Goal: Information Seeking & Learning: Get advice/opinions

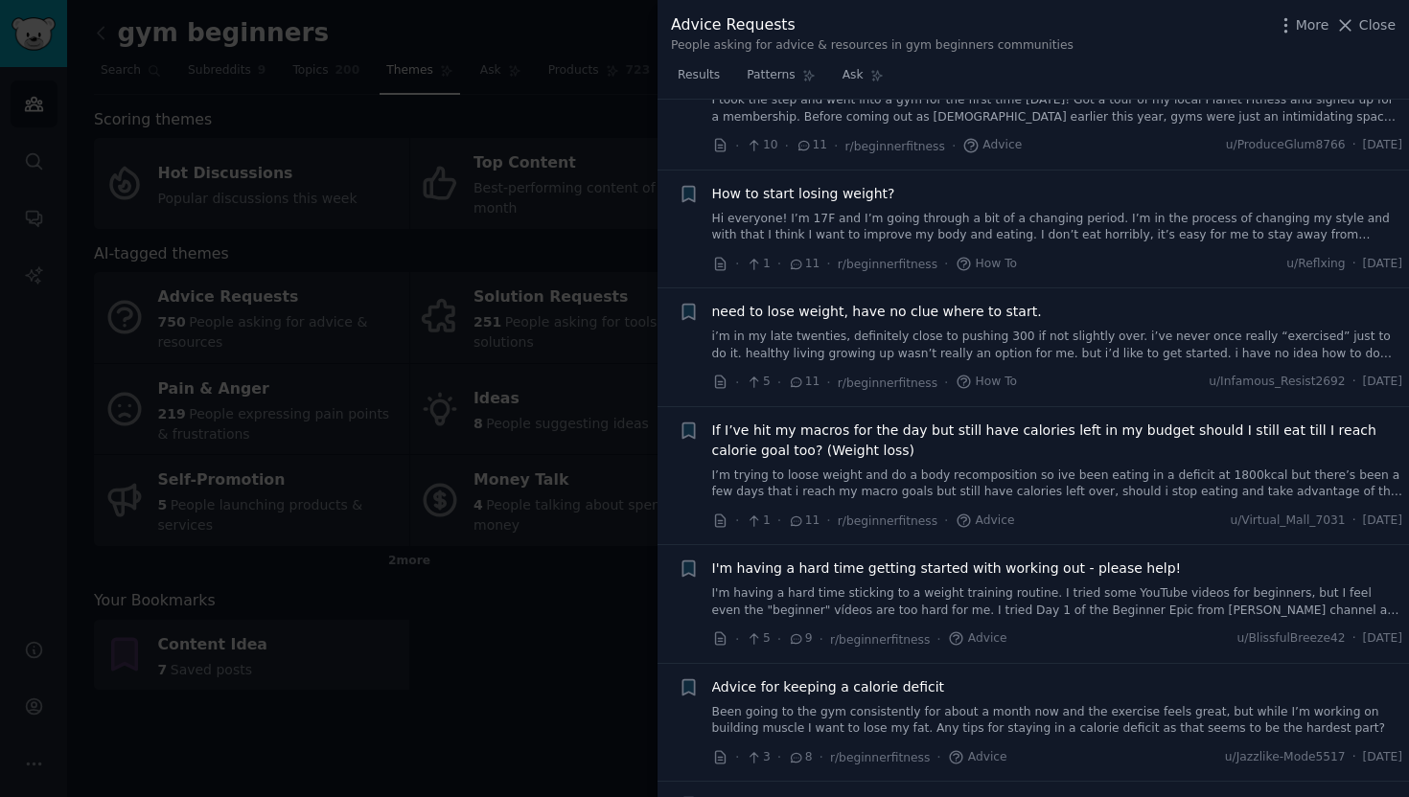
scroll to position [4175, 0]
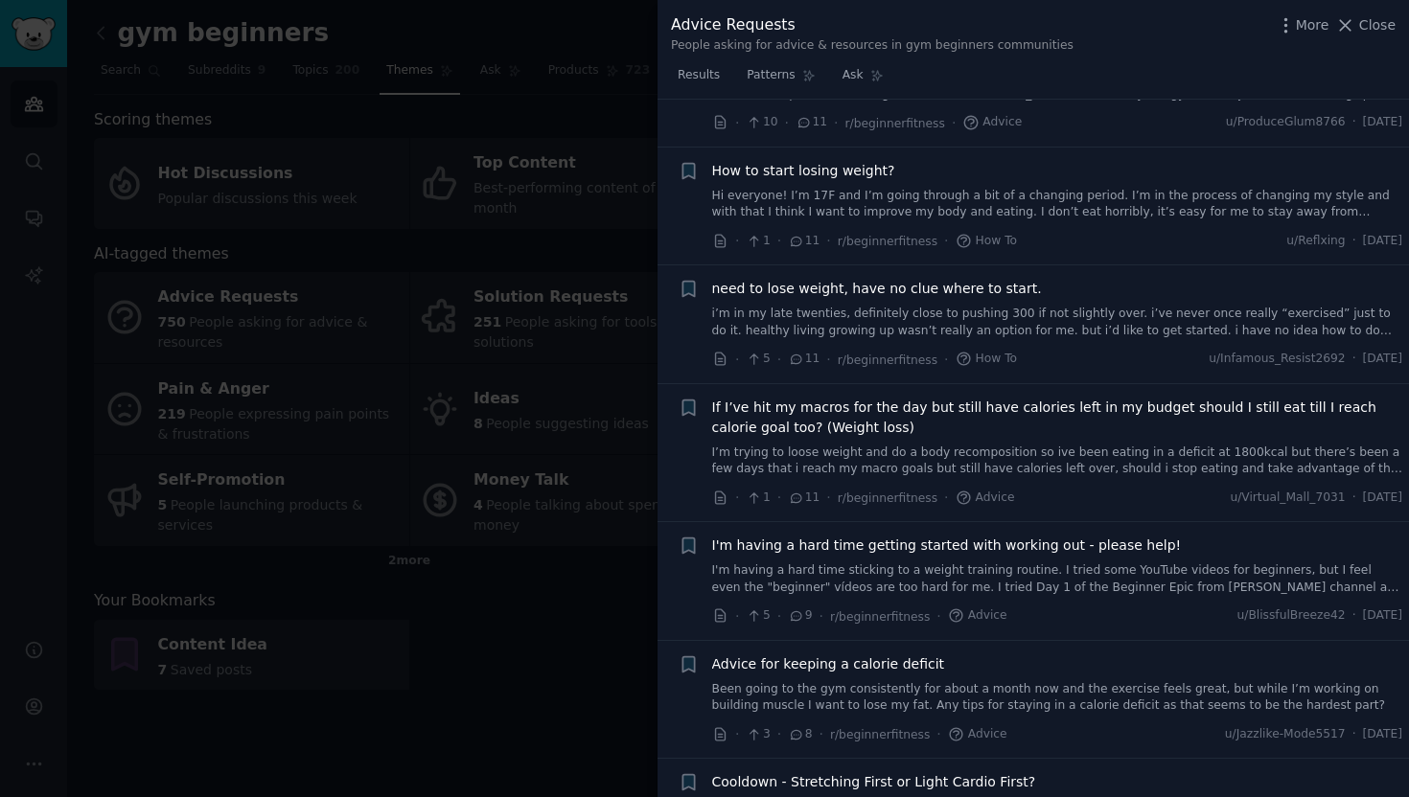
click at [840, 398] on span "If I’ve hit my macros for the day but still have calories left in my budget sho…" at bounding box center [1057, 418] width 691 height 40
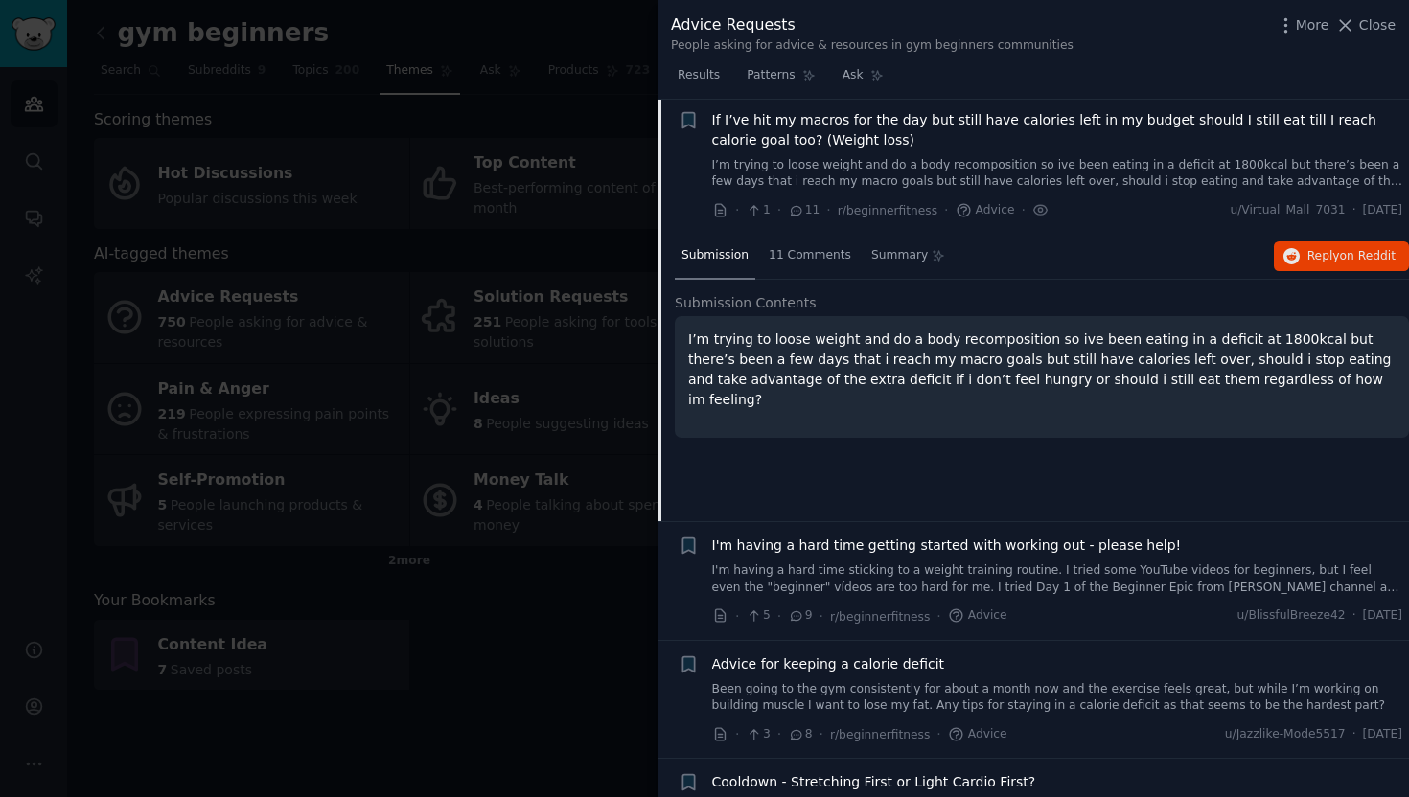
scroll to position [4084, 0]
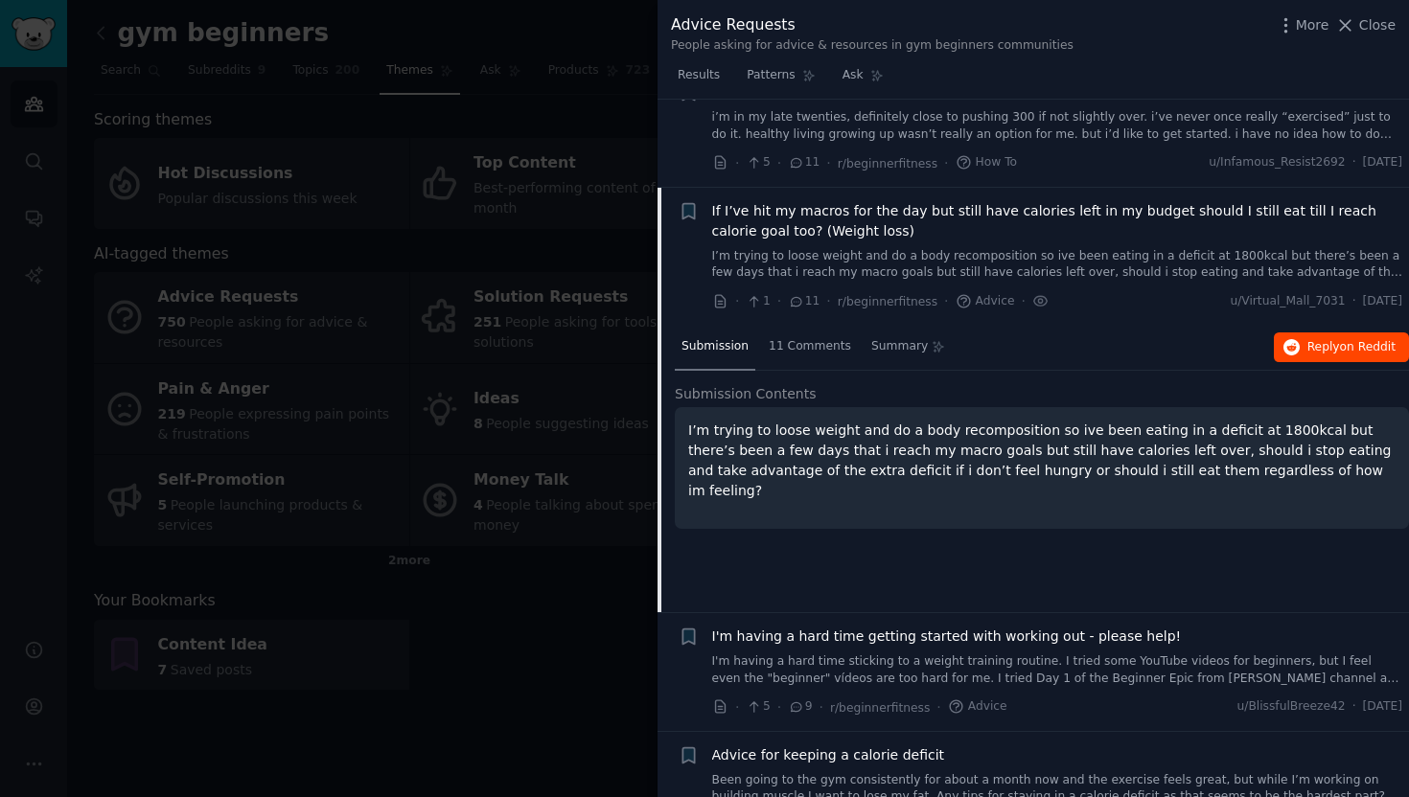
click at [1311, 339] on span "Reply on Reddit" at bounding box center [1351, 347] width 88 height 17
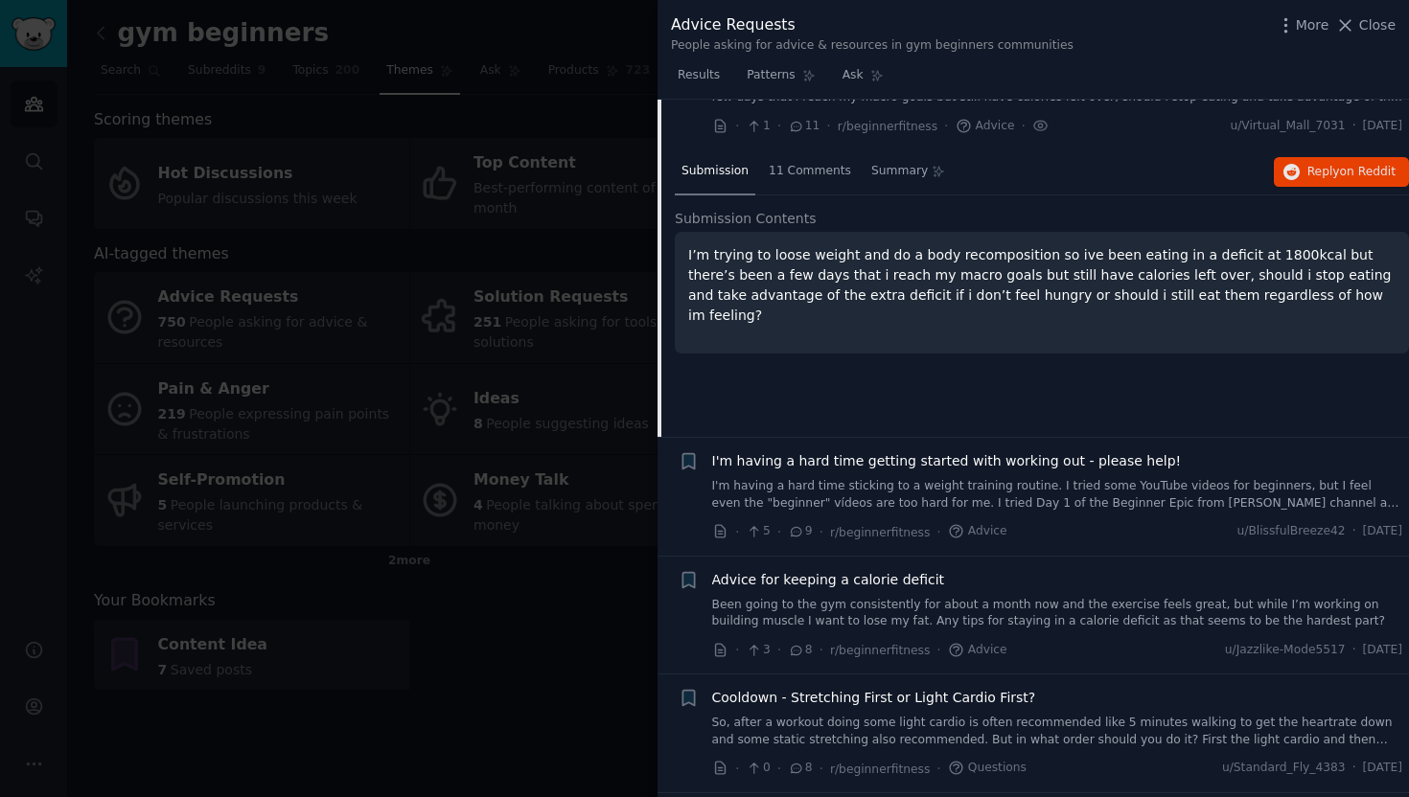
scroll to position [4314, 0]
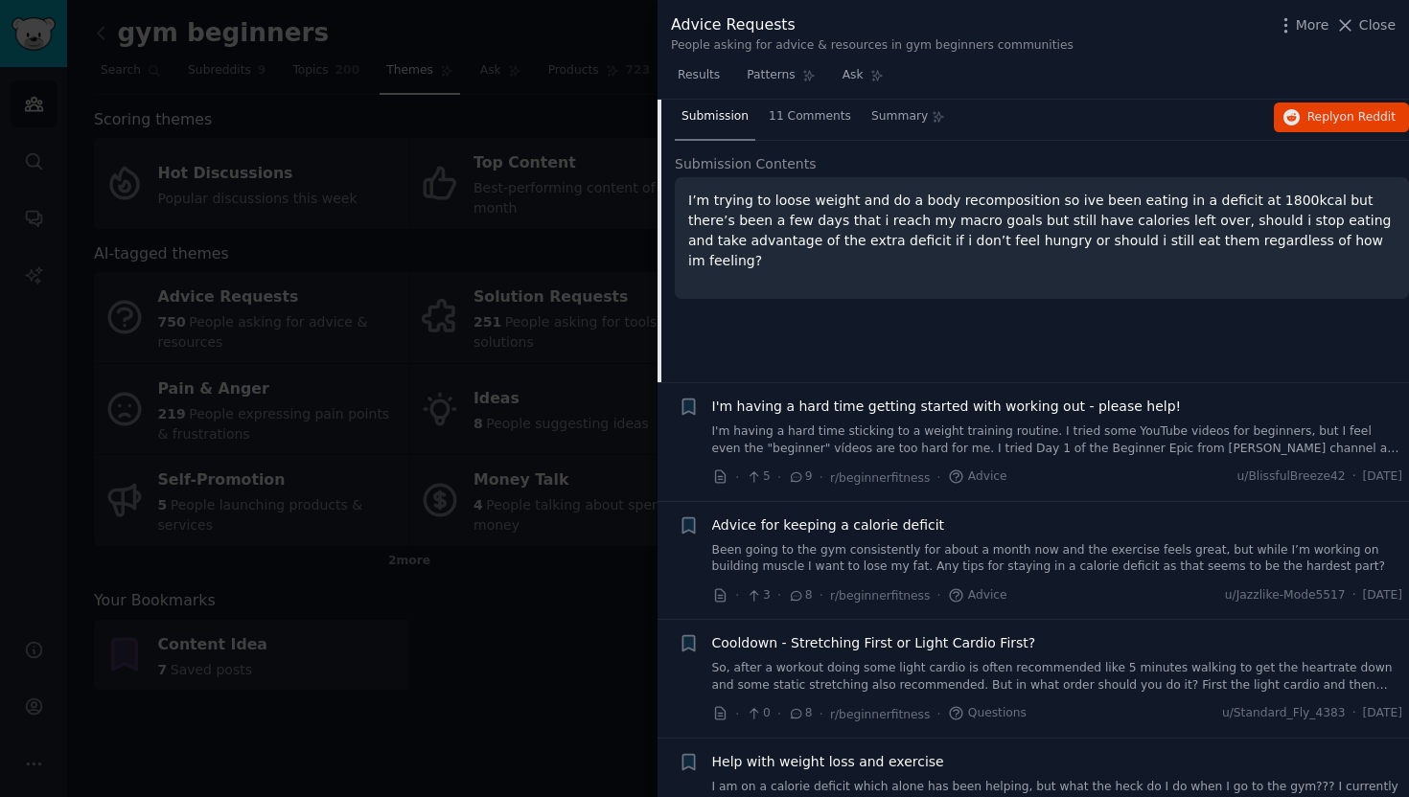
click at [923, 516] on span "Advice for keeping a calorie deficit" at bounding box center [828, 526] width 233 height 20
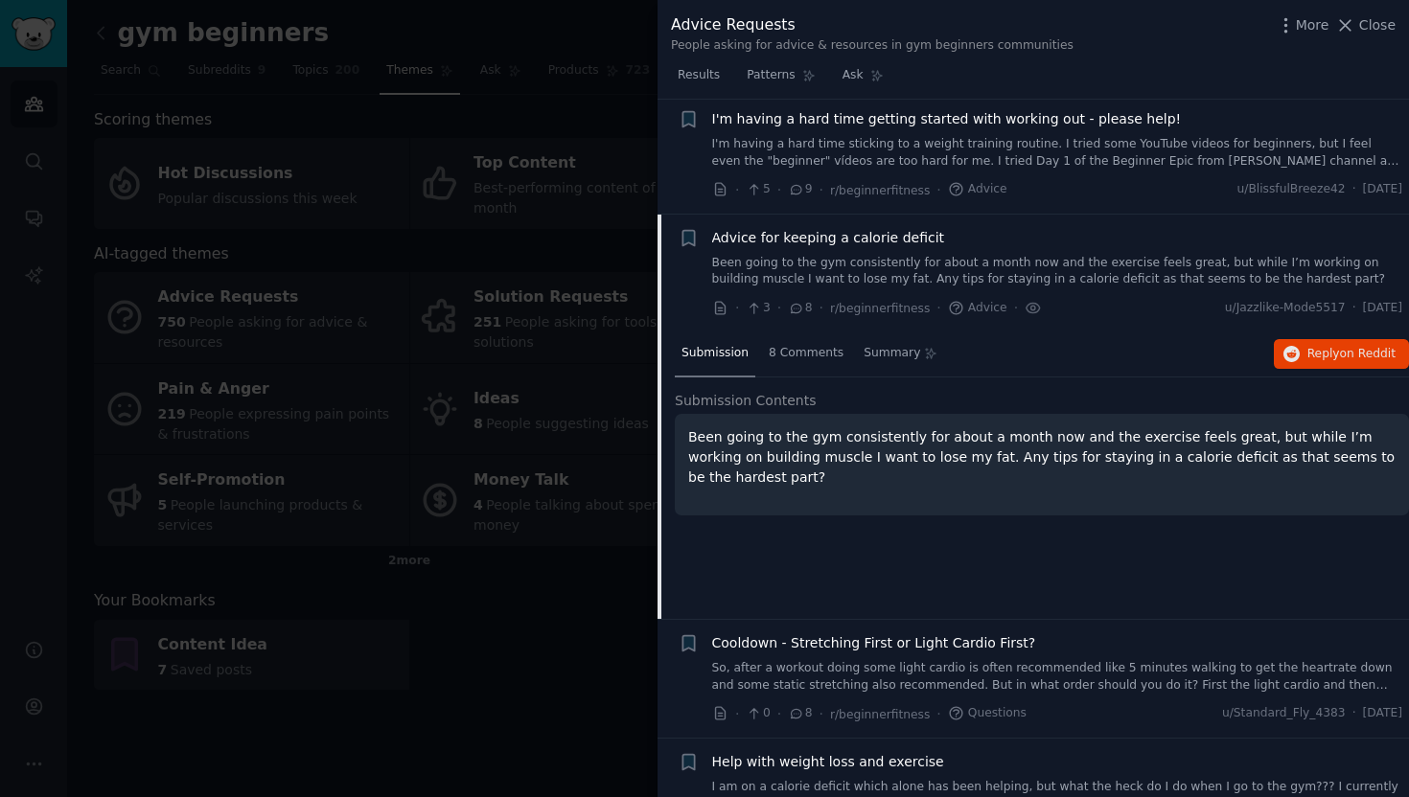
scroll to position [4340, 0]
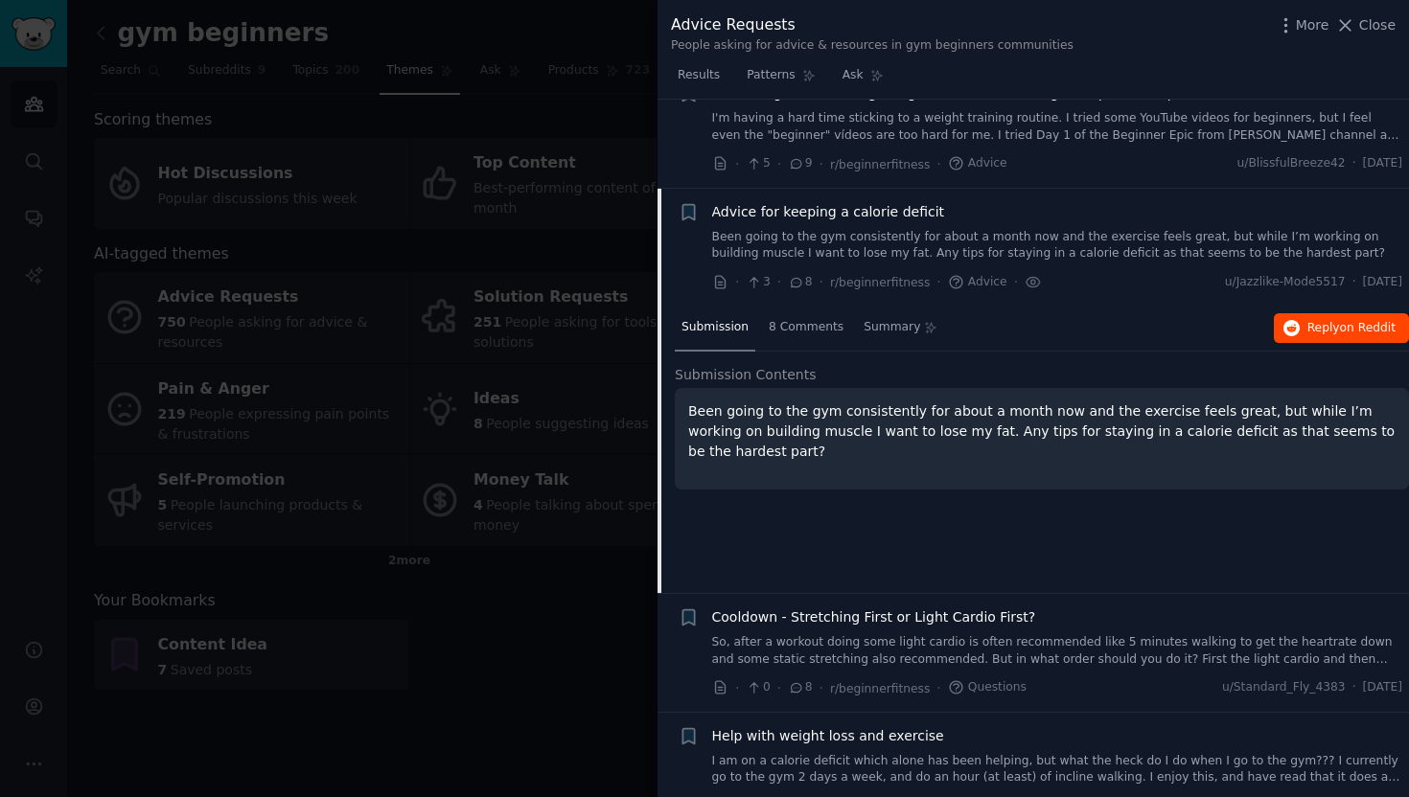
click at [1312, 320] on span "Reply on Reddit" at bounding box center [1351, 328] width 88 height 17
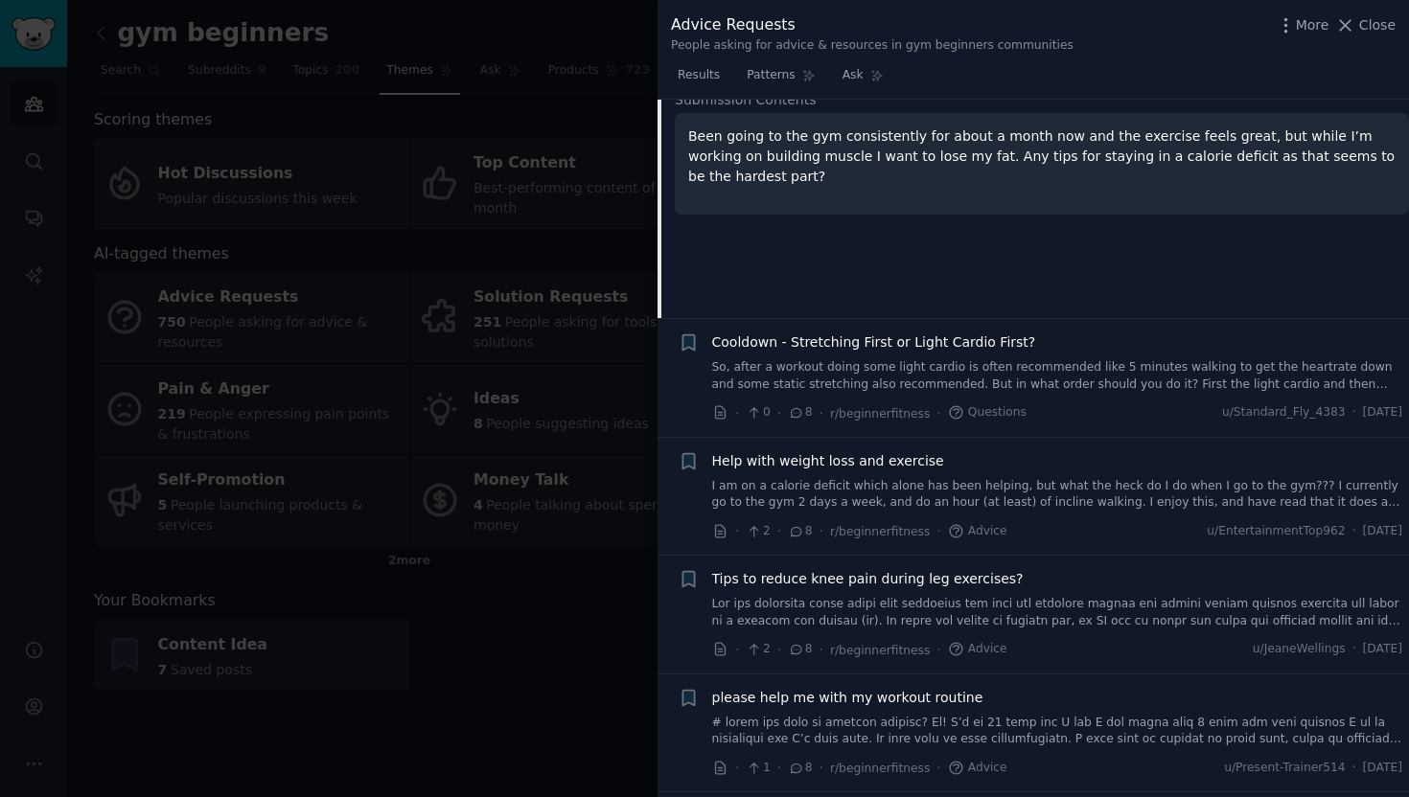
scroll to position [4639, 0]
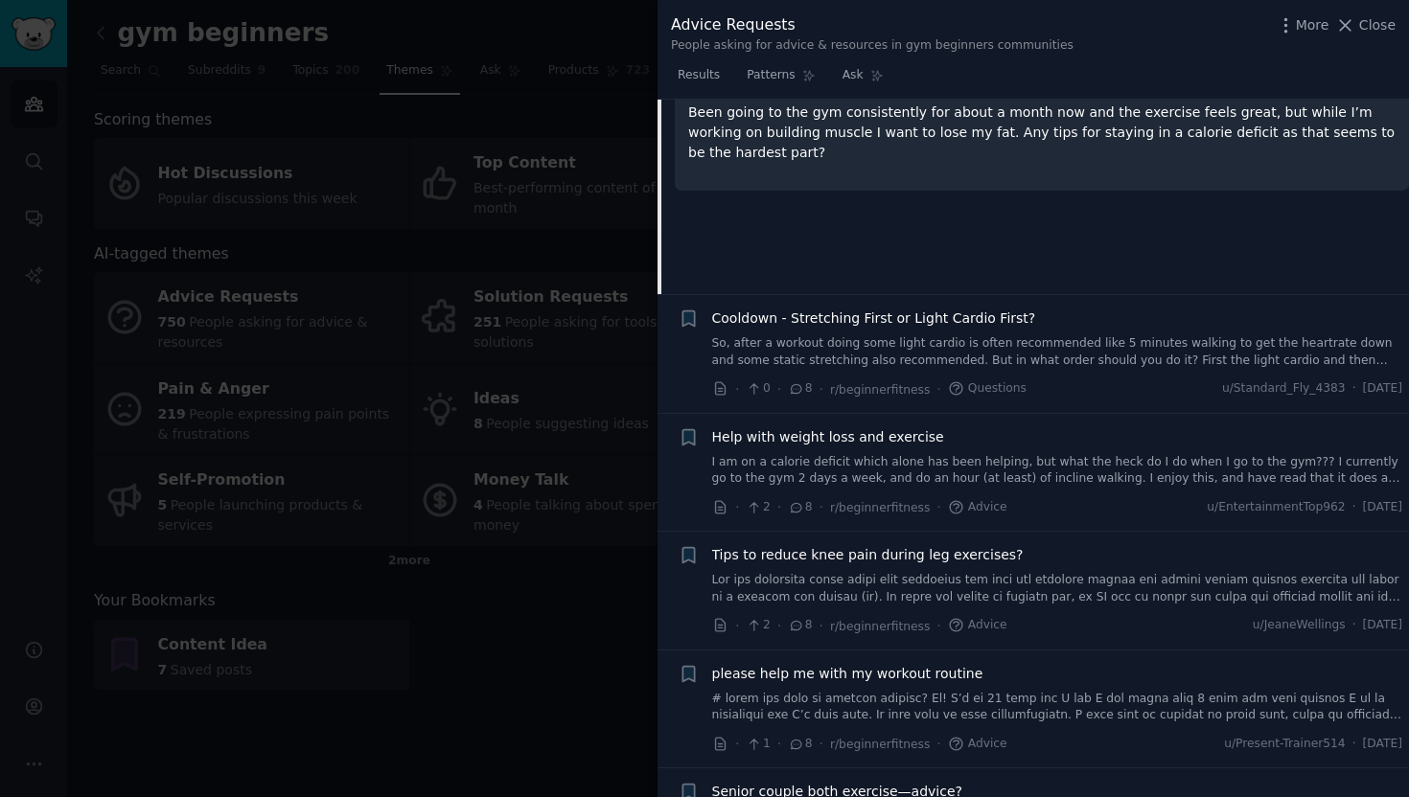
click at [965, 545] on span "Tips to reduce knee pain during leg exercises?" at bounding box center [867, 555] width 311 height 20
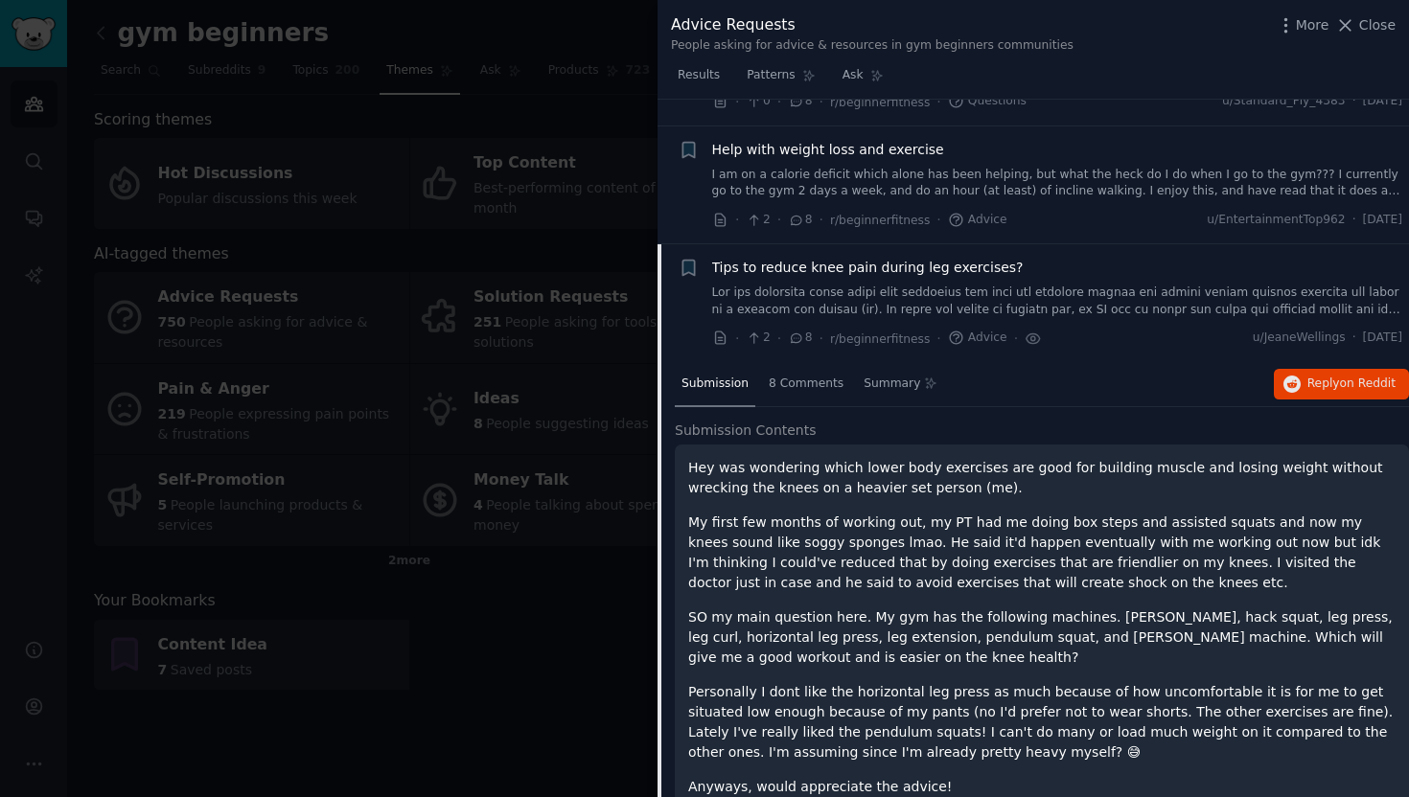
scroll to position [4692, 0]
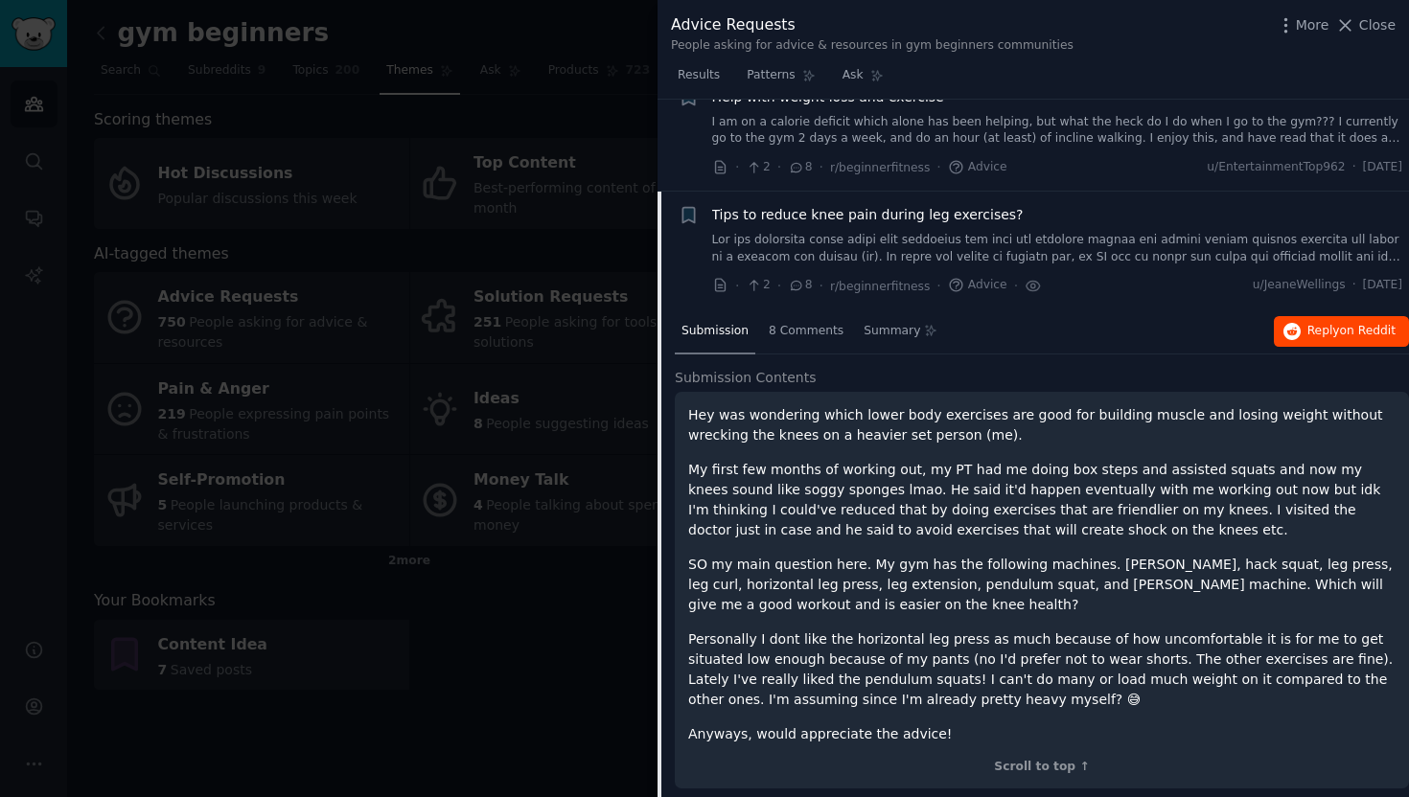
click at [1294, 323] on icon "button" at bounding box center [1291, 331] width 17 height 17
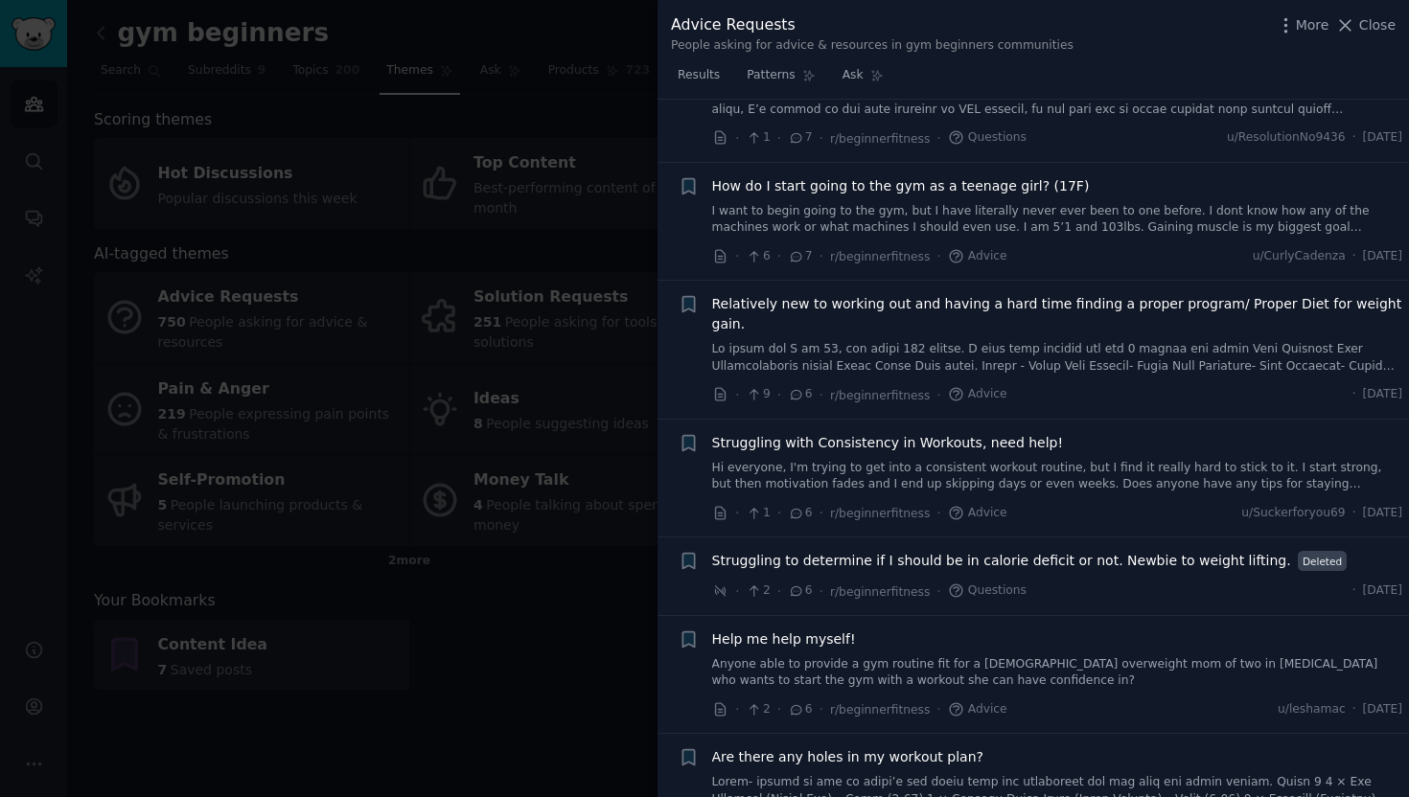
scroll to position [5724, 0]
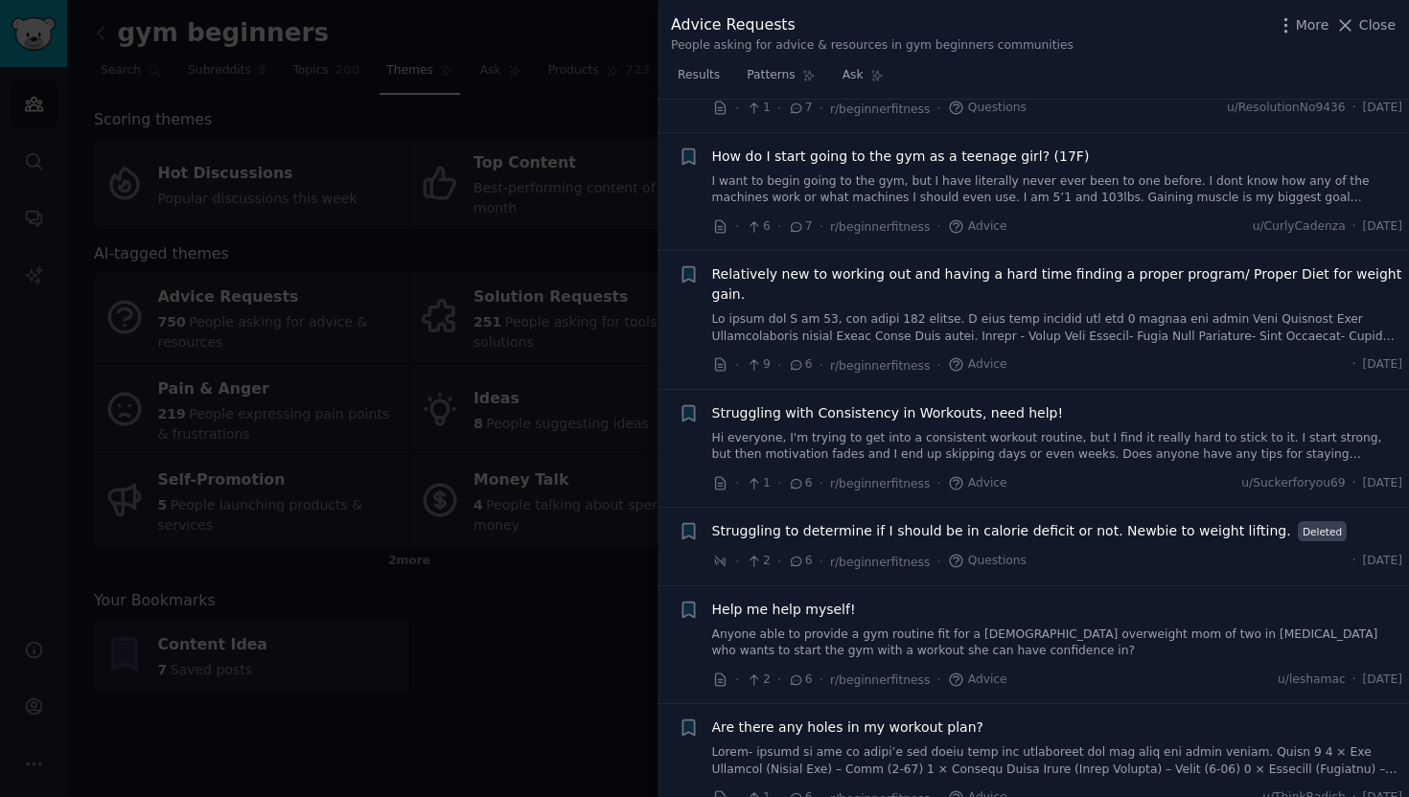
click at [985, 403] on span "Struggling with Consistency in Workouts, need help!" at bounding box center [888, 413] width 352 height 20
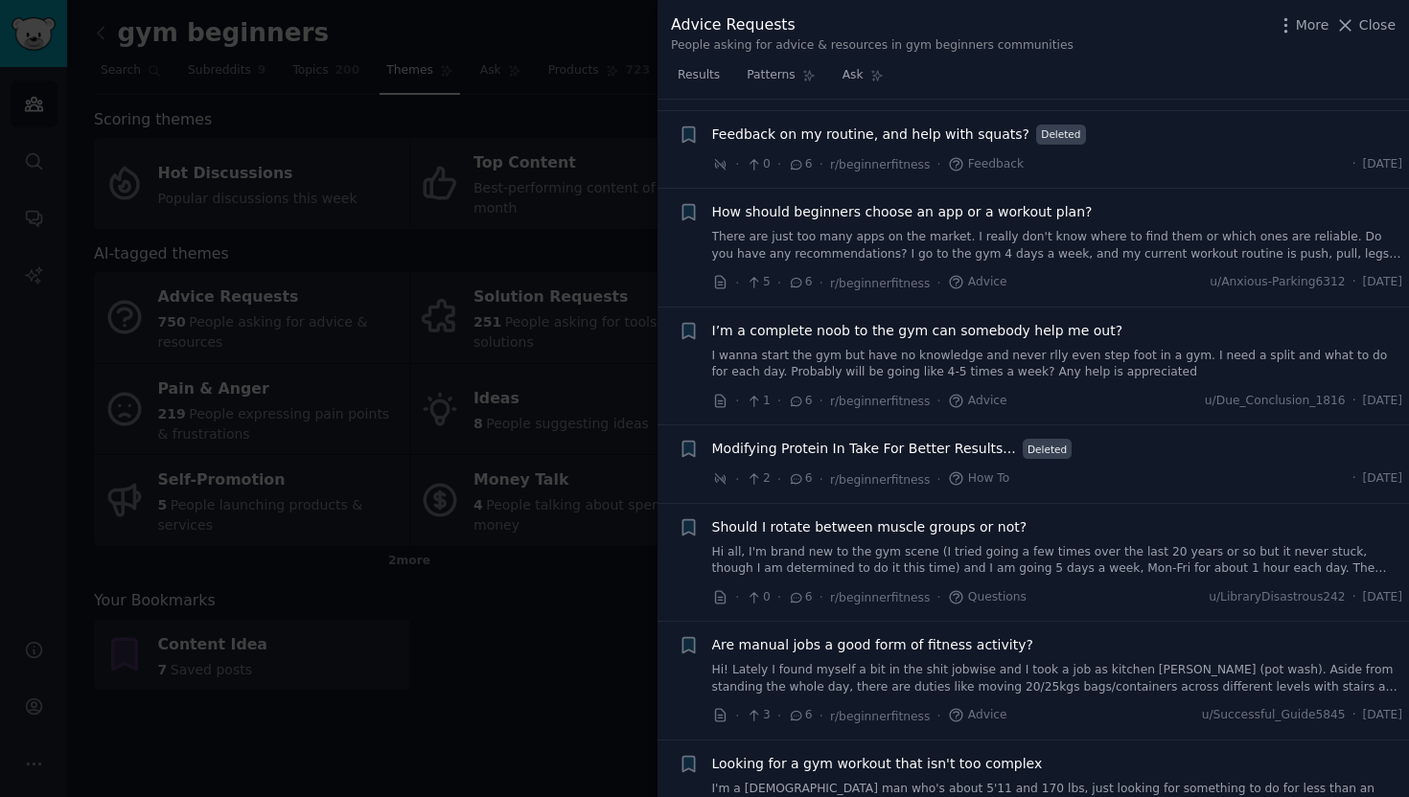
scroll to position [6327, 0]
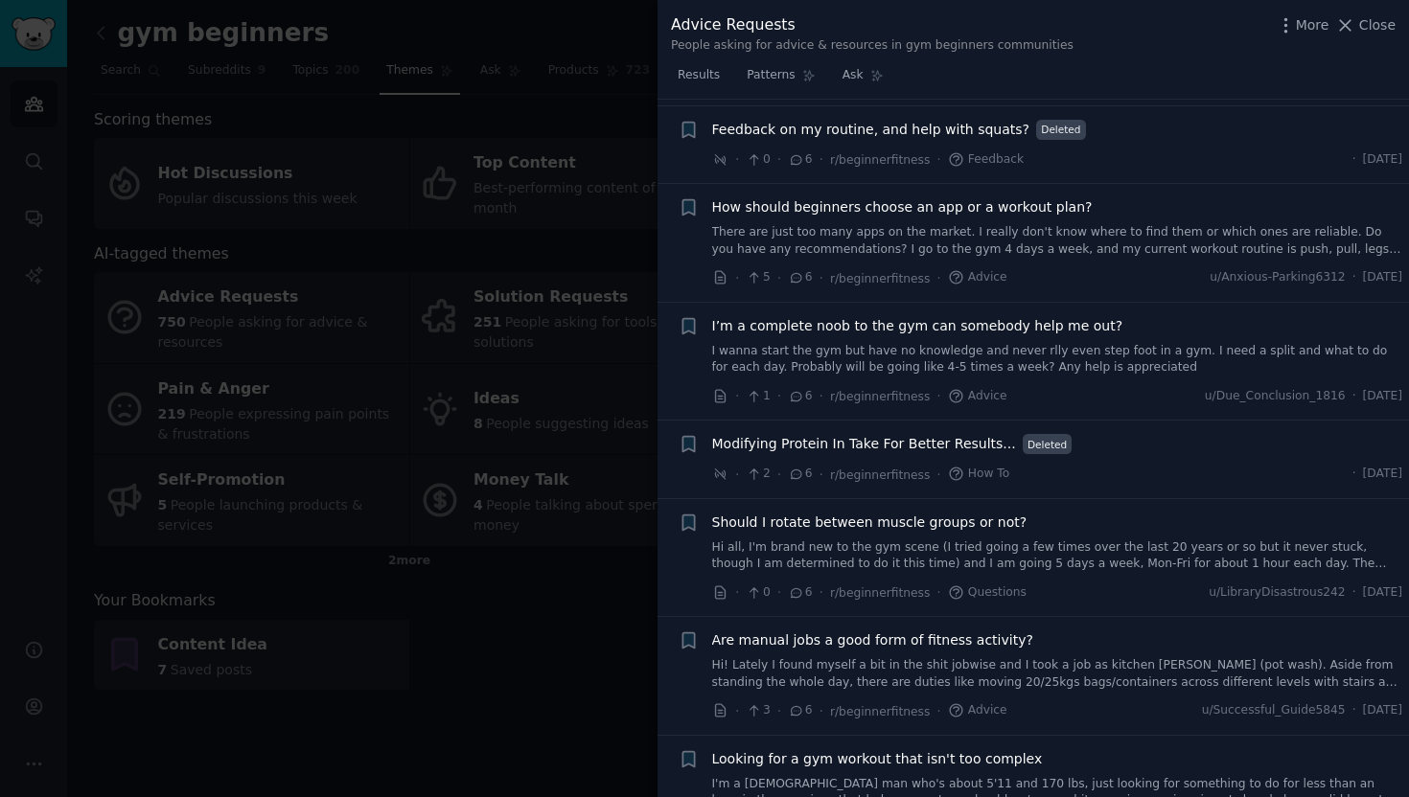
click at [979, 513] on span "Should I rotate between muscle groups or not?" at bounding box center [869, 523] width 315 height 20
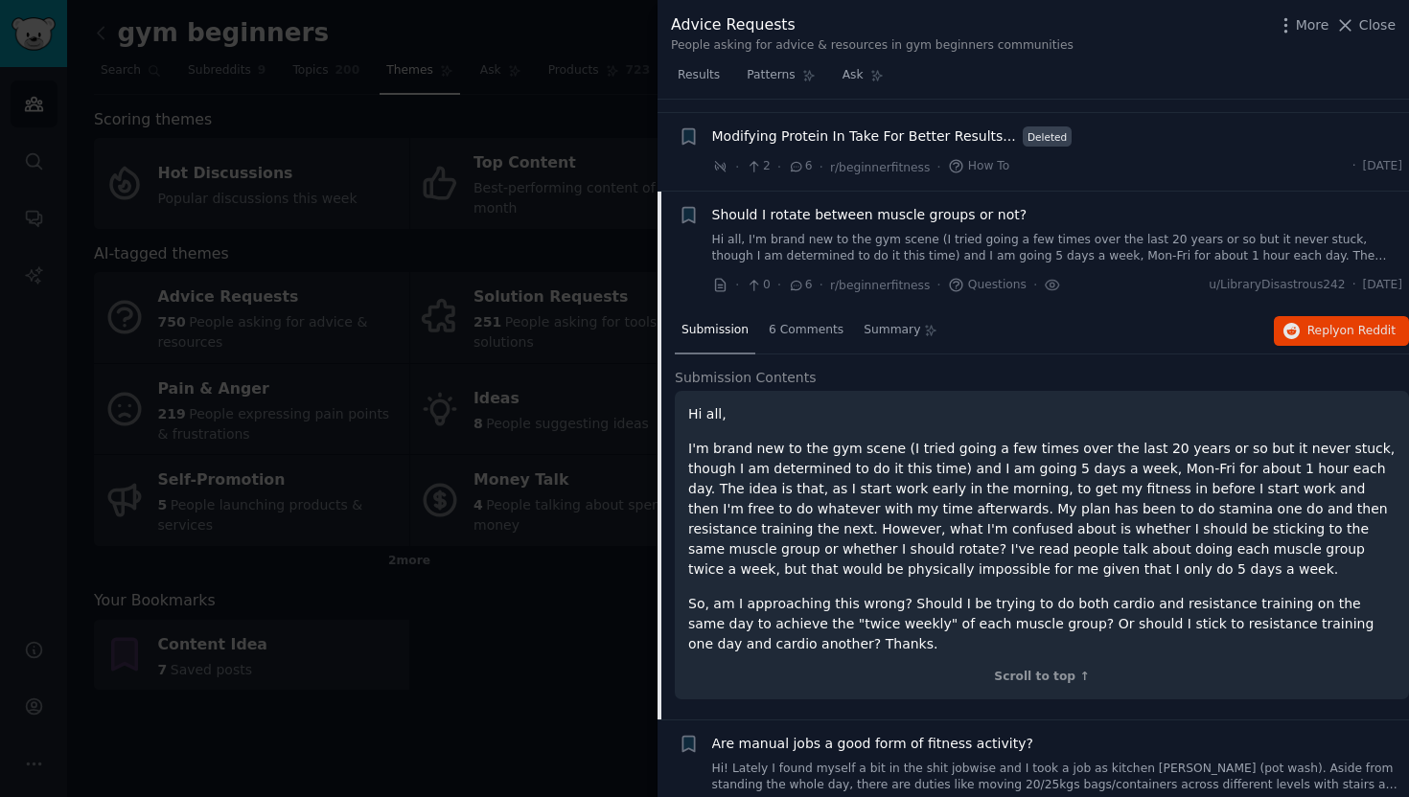
scroll to position [6295, 0]
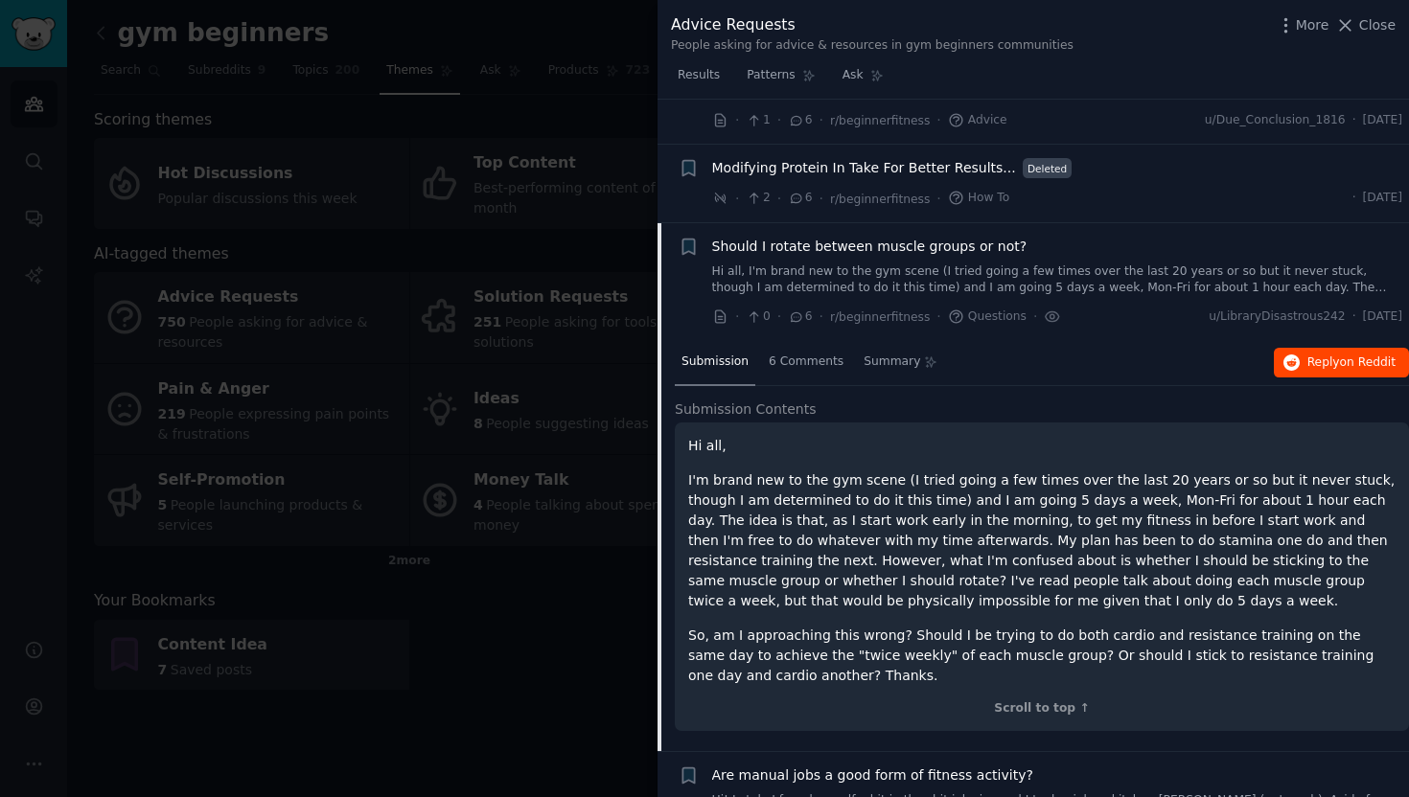
click at [1340, 356] on span "on Reddit" at bounding box center [1368, 362] width 56 height 13
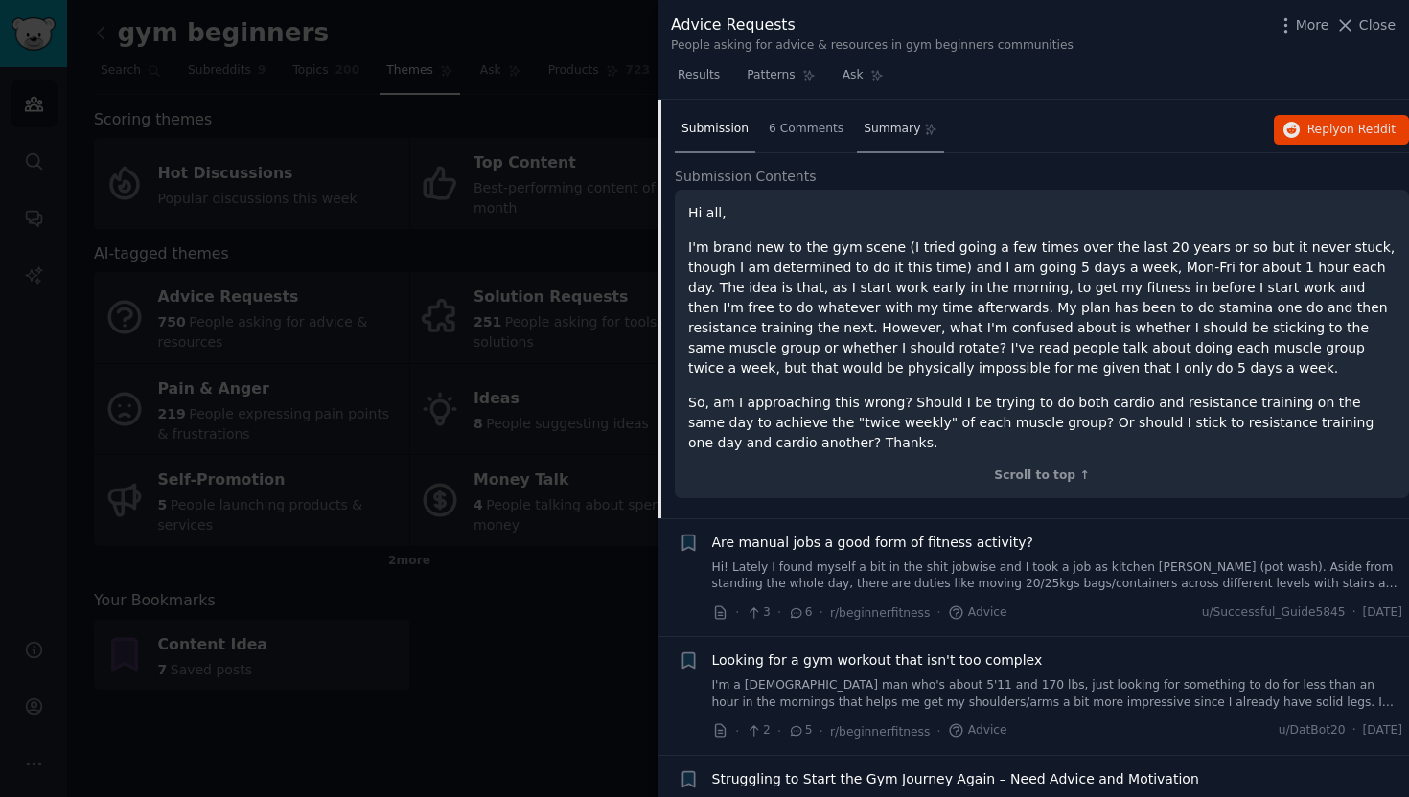
scroll to position [6592, 0]
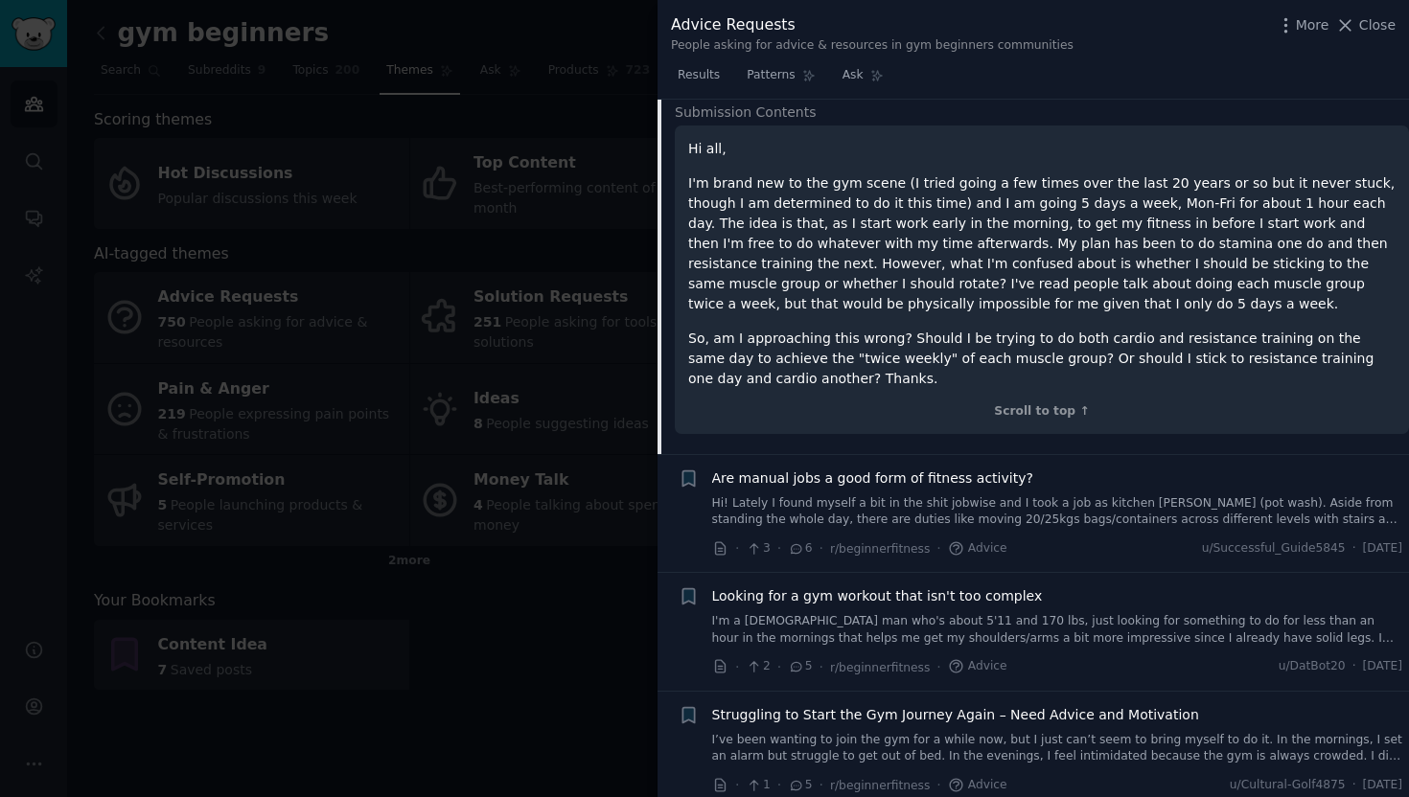
click at [909, 469] on span "Are manual jobs a good form of fitness activity?" at bounding box center [872, 479] width 321 height 20
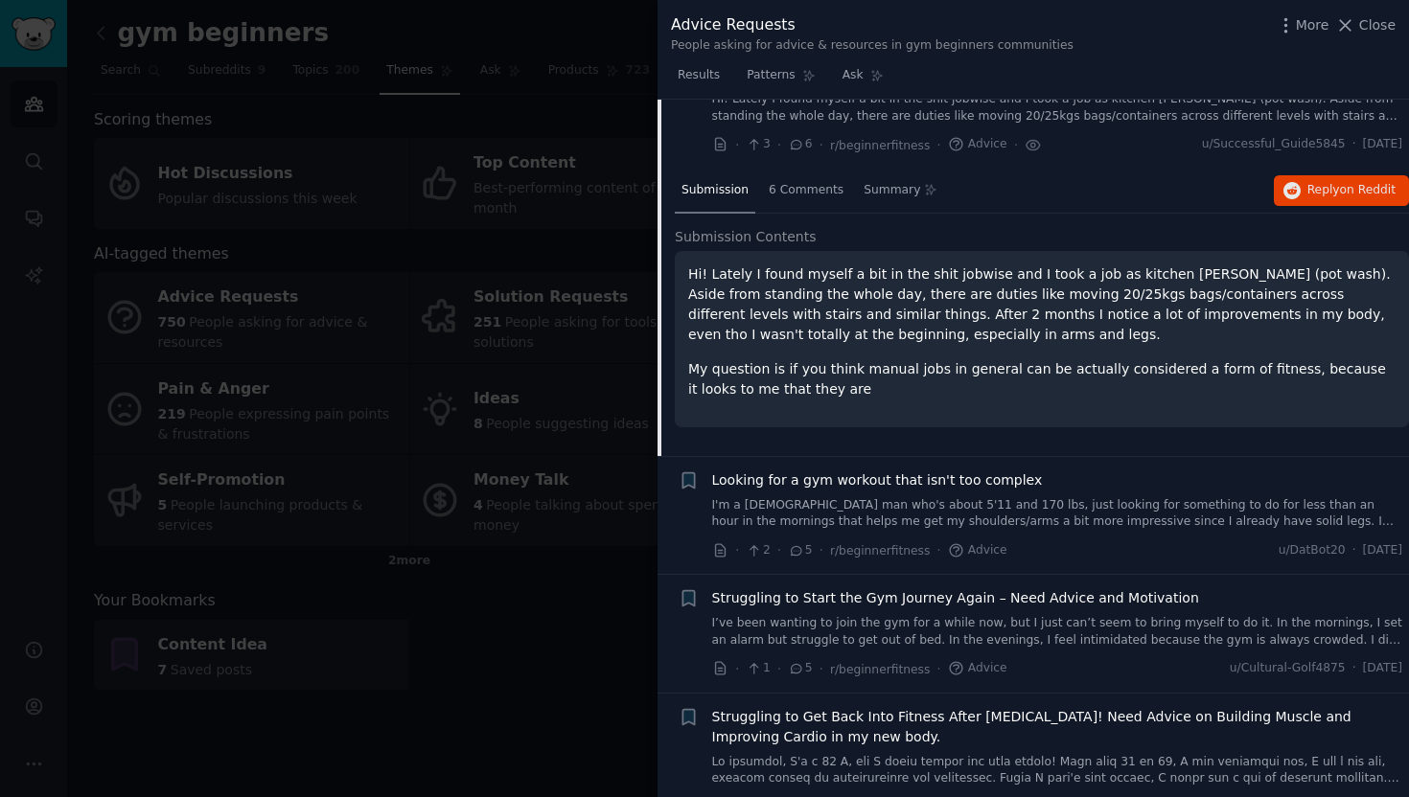
scroll to position [6649, 0]
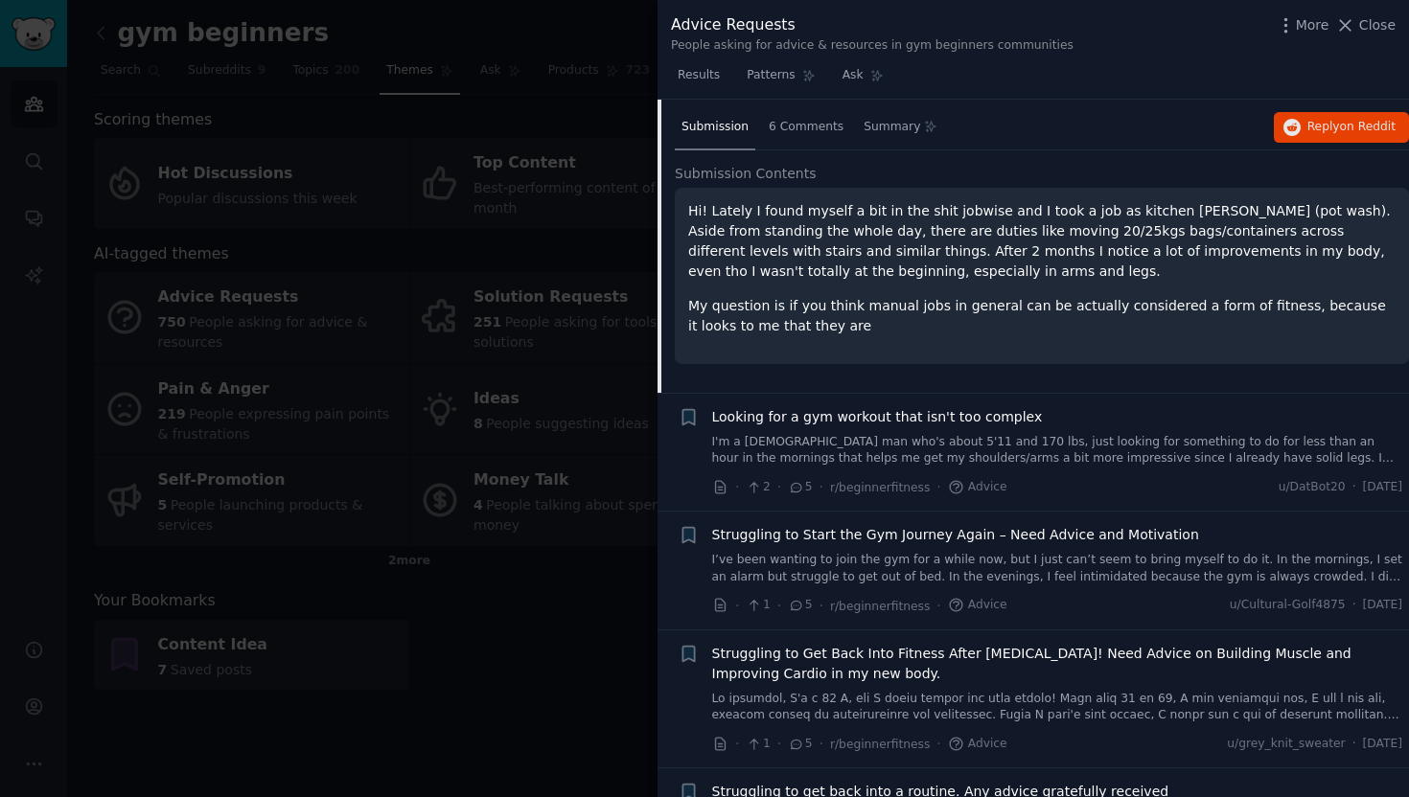
click at [908, 525] on span "Struggling to Start the Gym Journey Again – Need Advice and Motivation" at bounding box center [955, 535] width 487 height 20
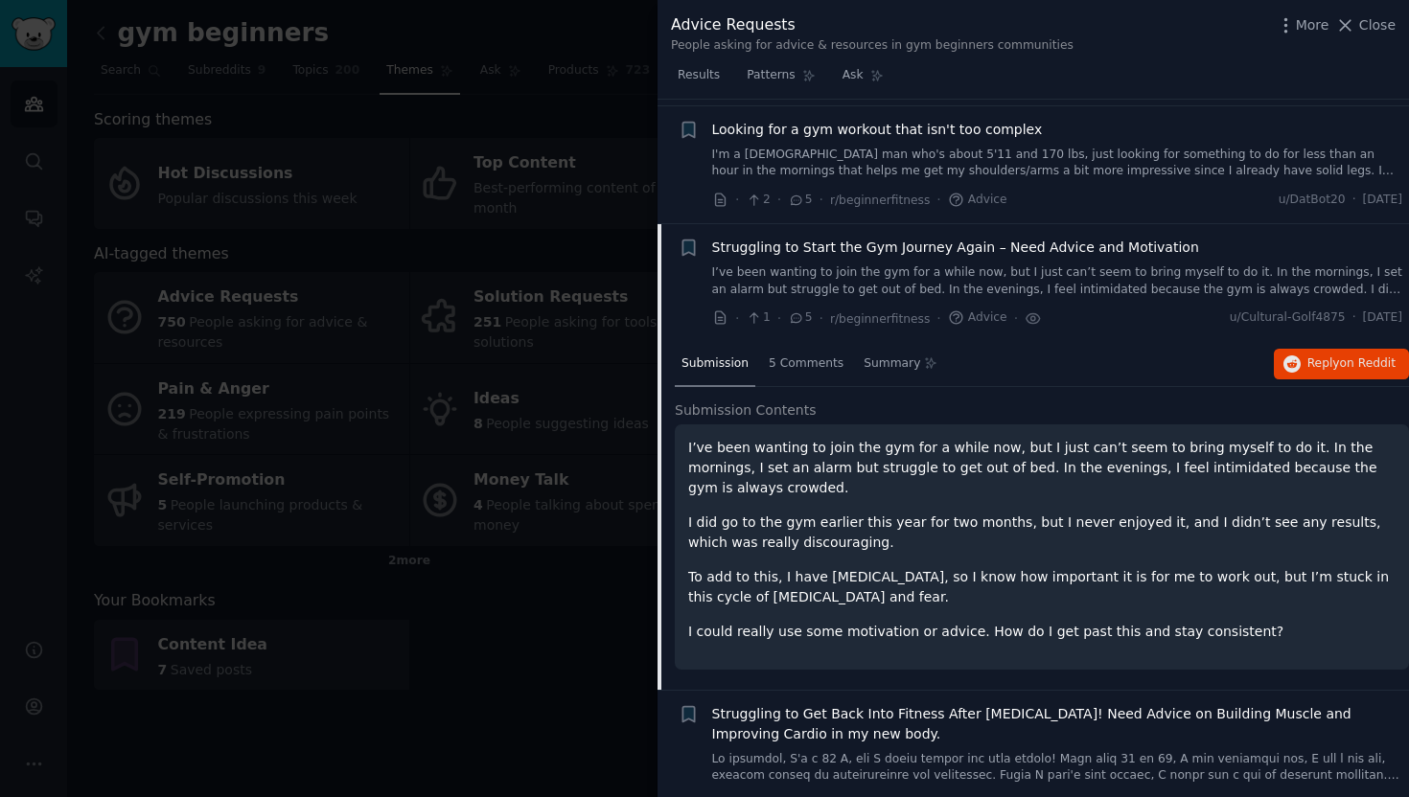
scroll to position [6648, 0]
click at [1340, 357] on span "on Reddit" at bounding box center [1368, 363] width 56 height 13
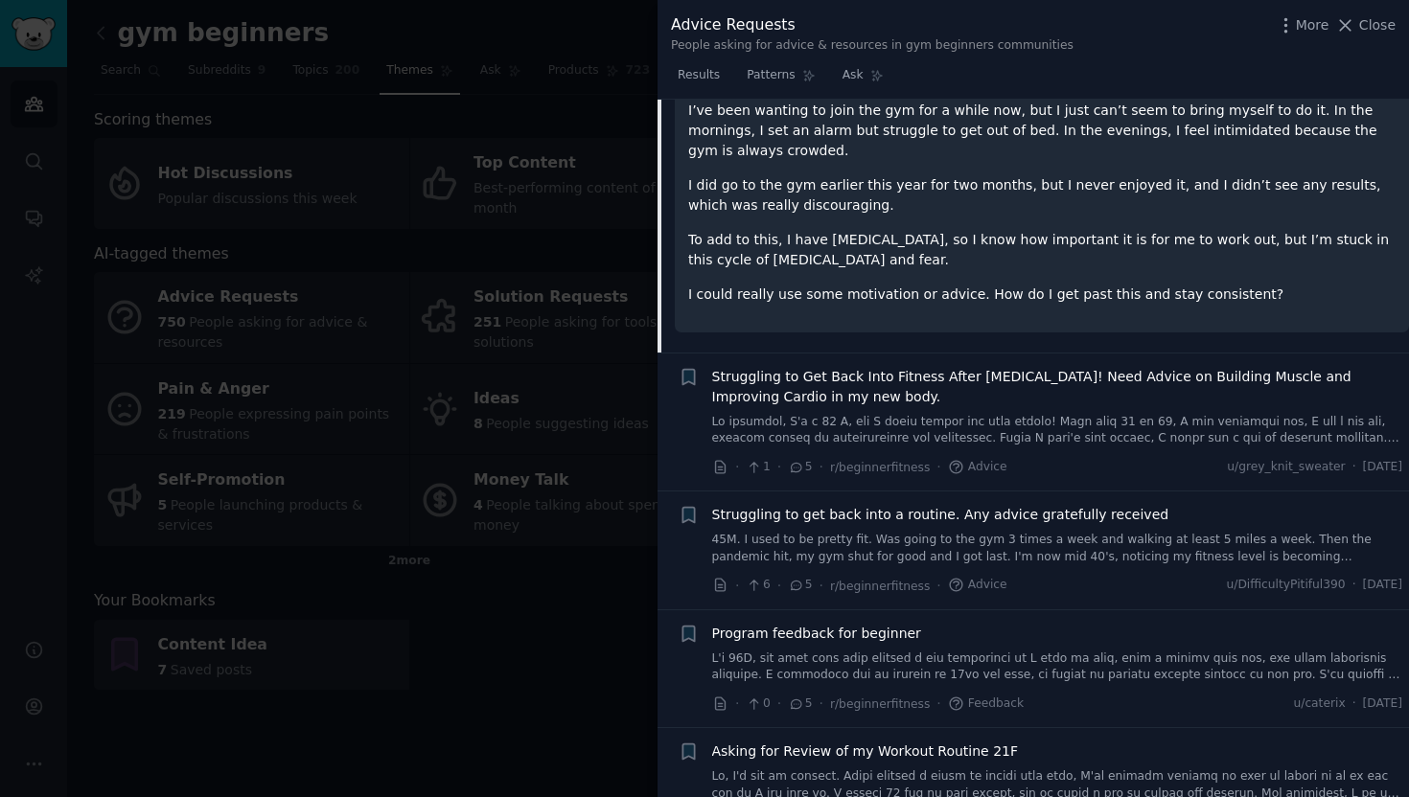
scroll to position [7007, 0]
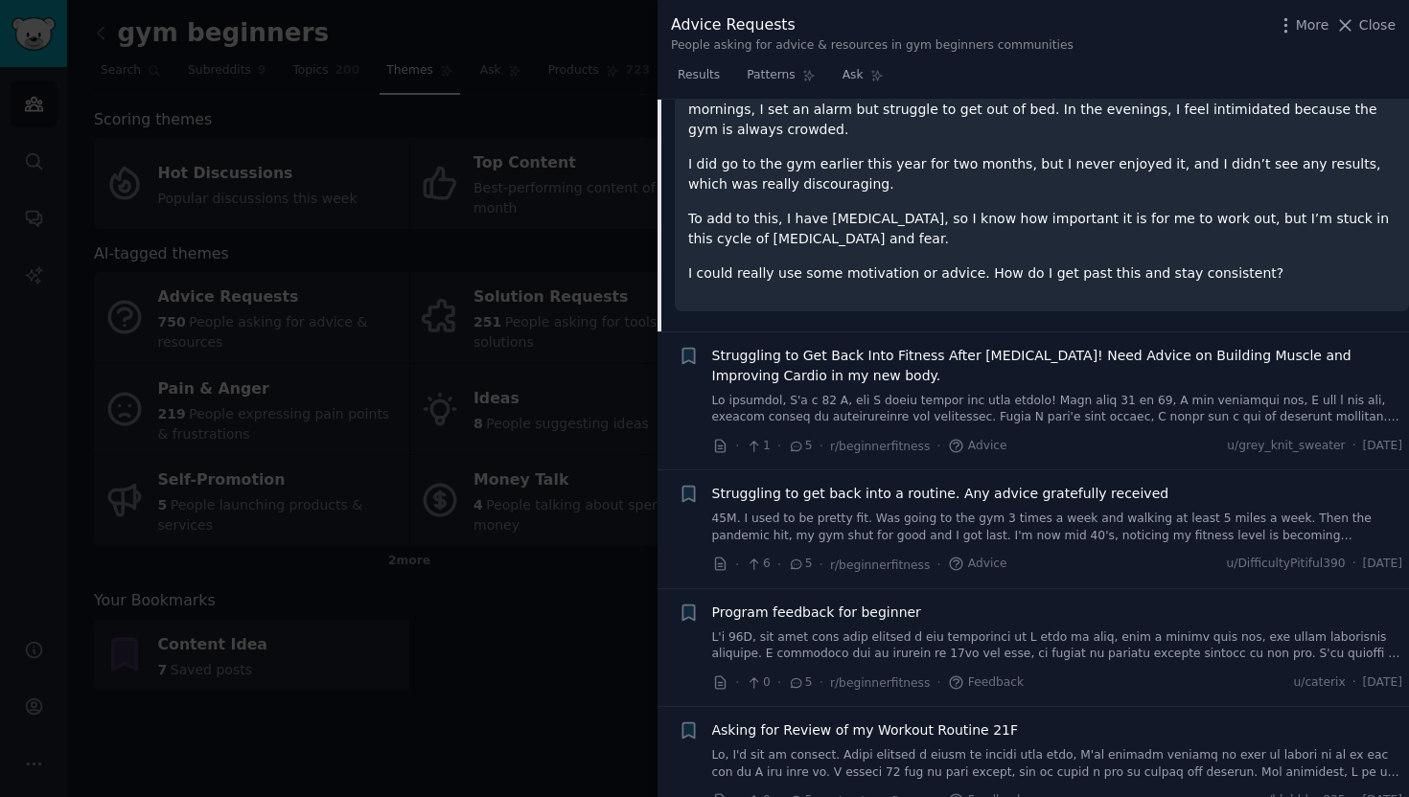
click at [997, 484] on span "Struggling to get back into a routine. Any advice gratefully received" at bounding box center [940, 494] width 457 height 20
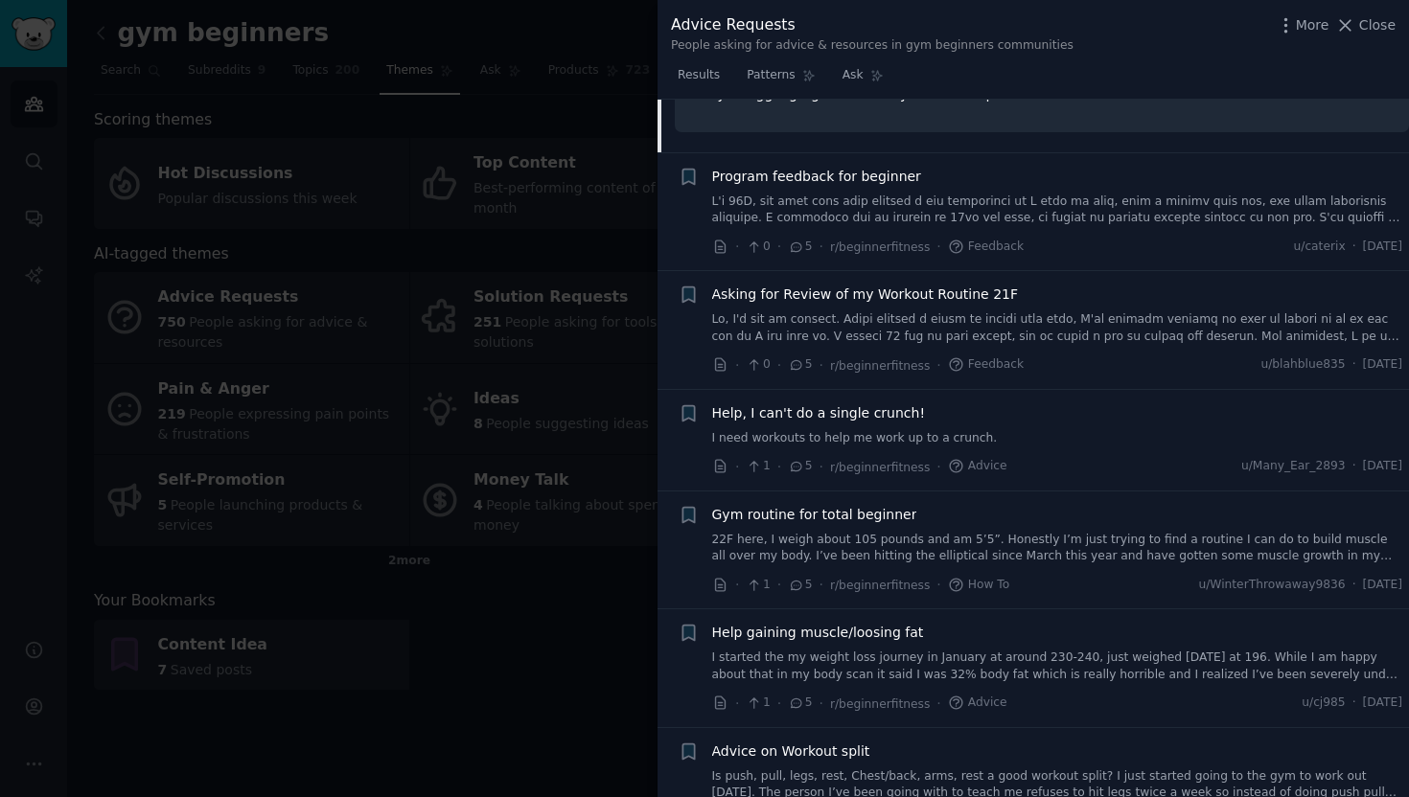
scroll to position [7429, 0]
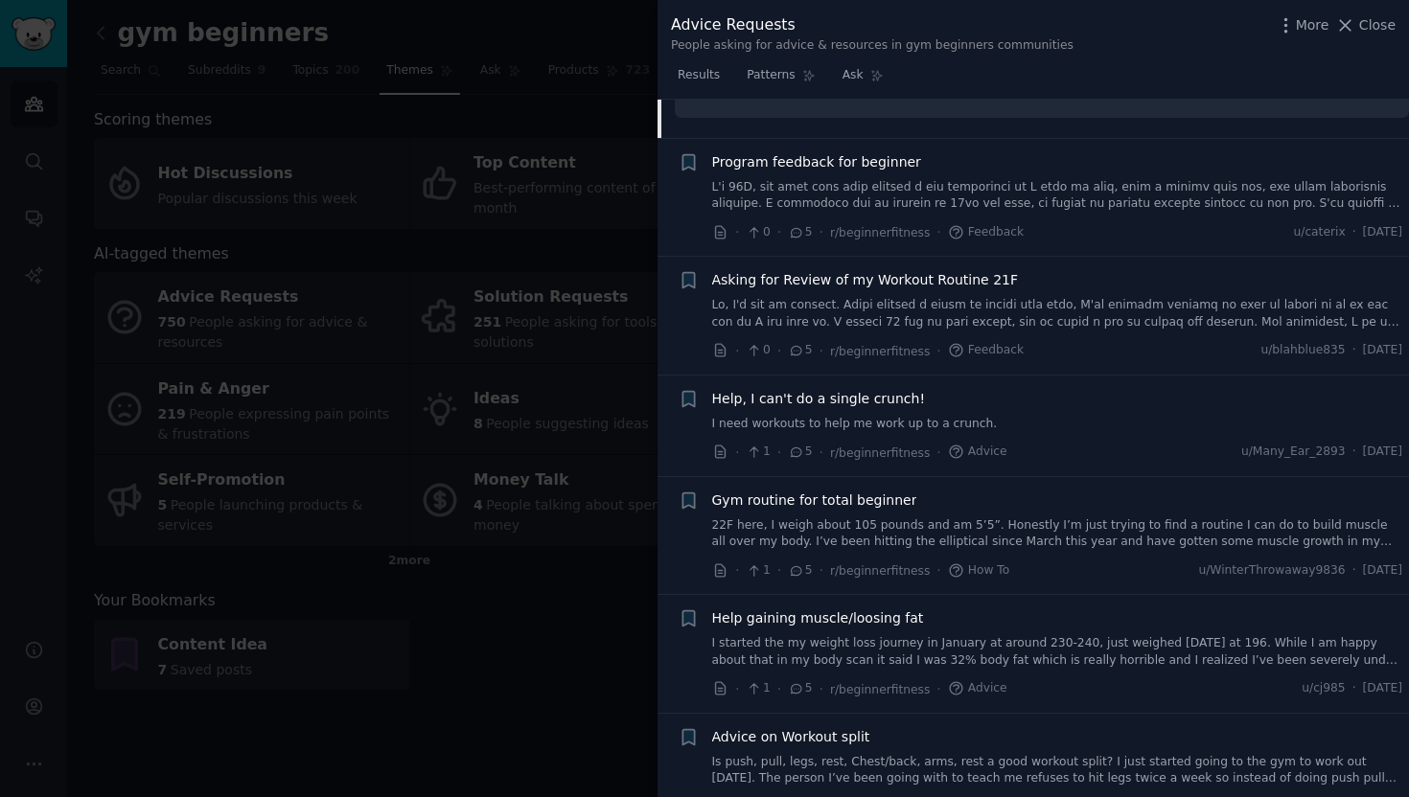
click at [871, 389] on span "Help, I can't do a single crunch!" at bounding box center [819, 399] width 214 height 20
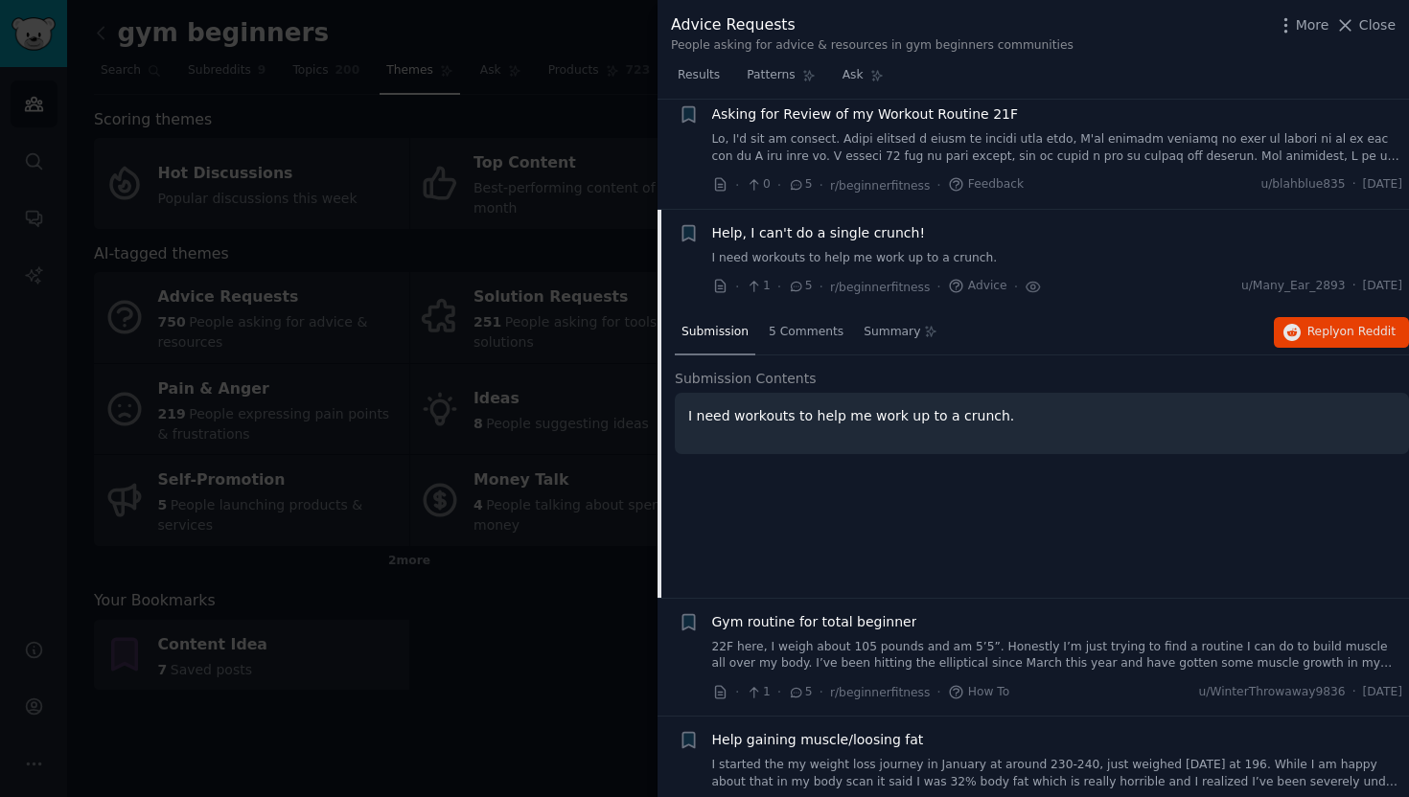
scroll to position [7254, 0]
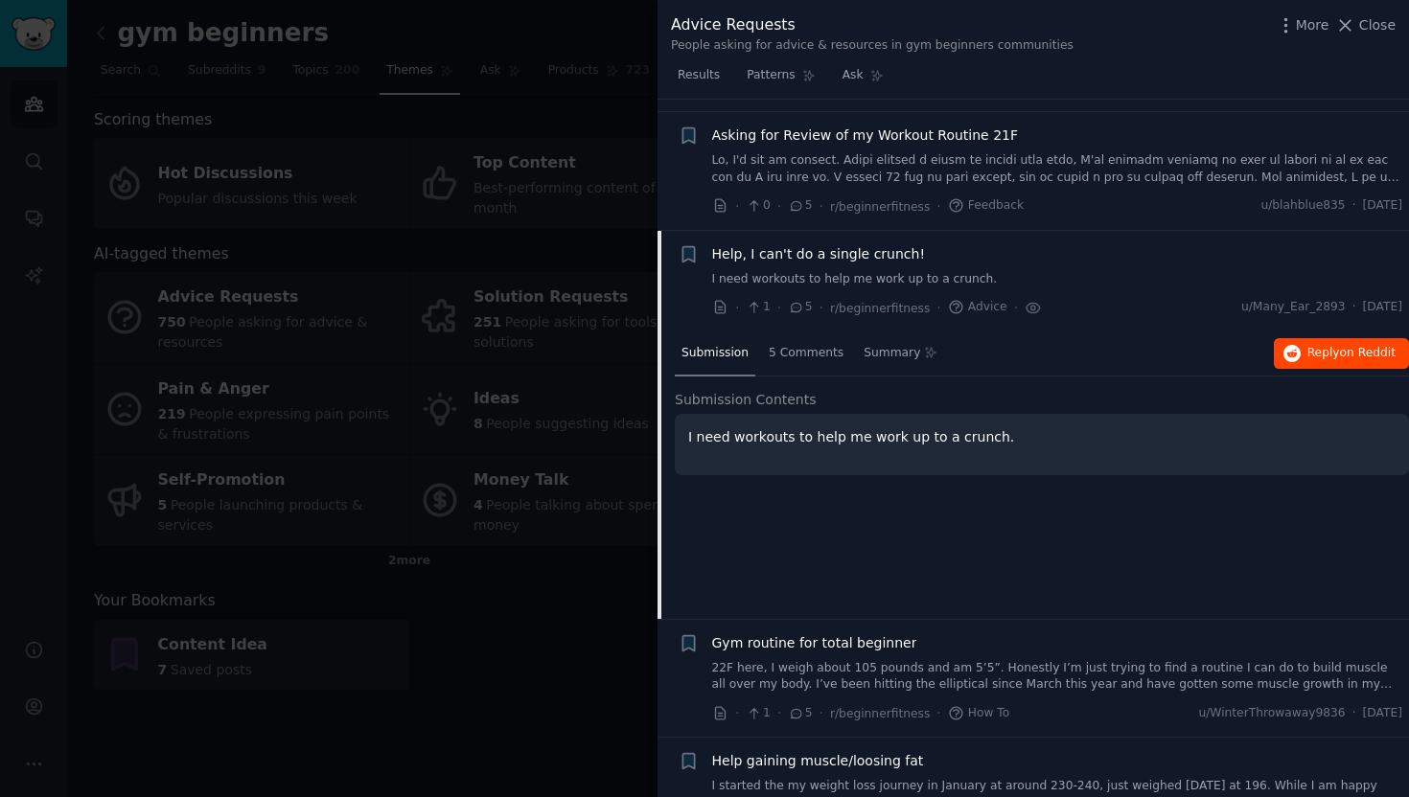
click at [1297, 338] on button "Reply on Reddit" at bounding box center [1341, 353] width 135 height 31
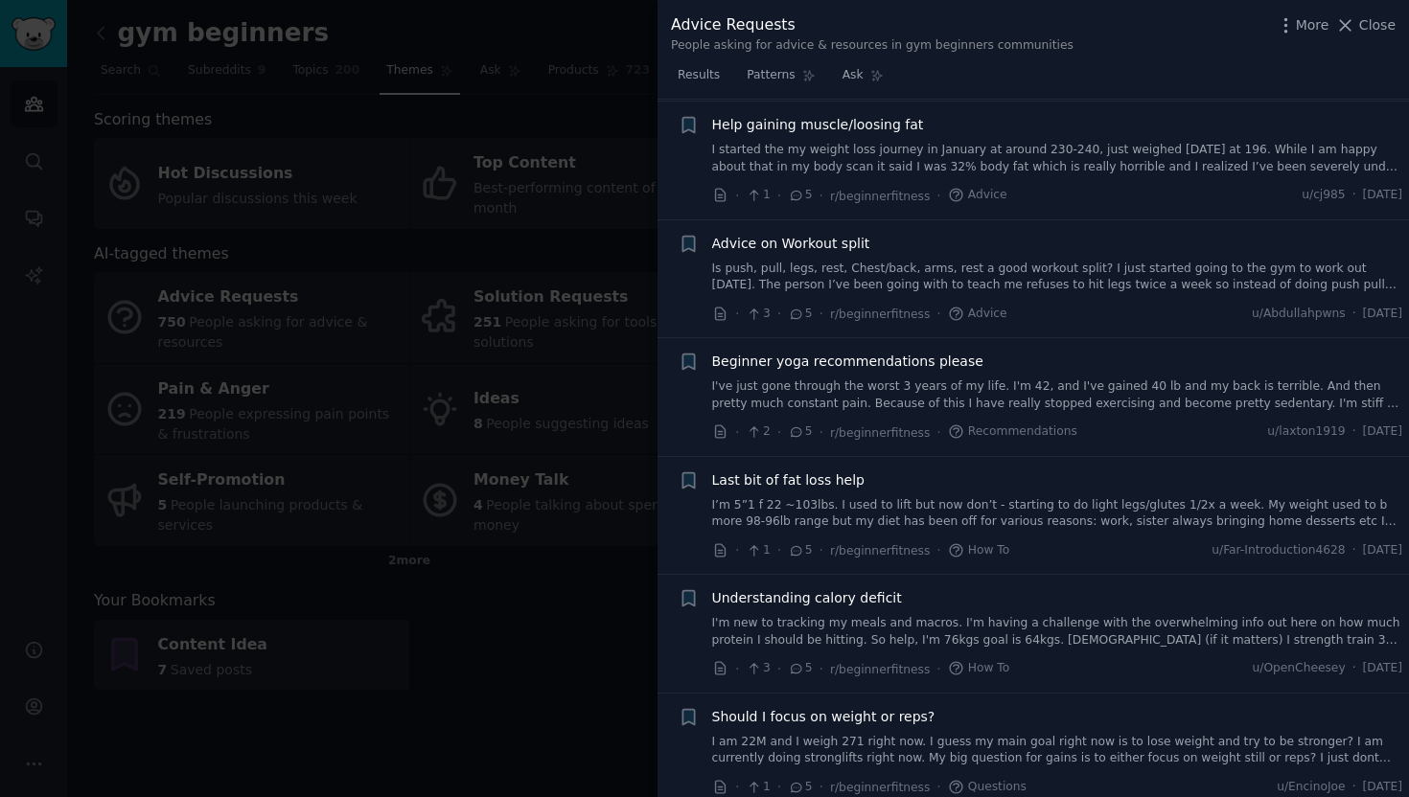
scroll to position [7978, 0]
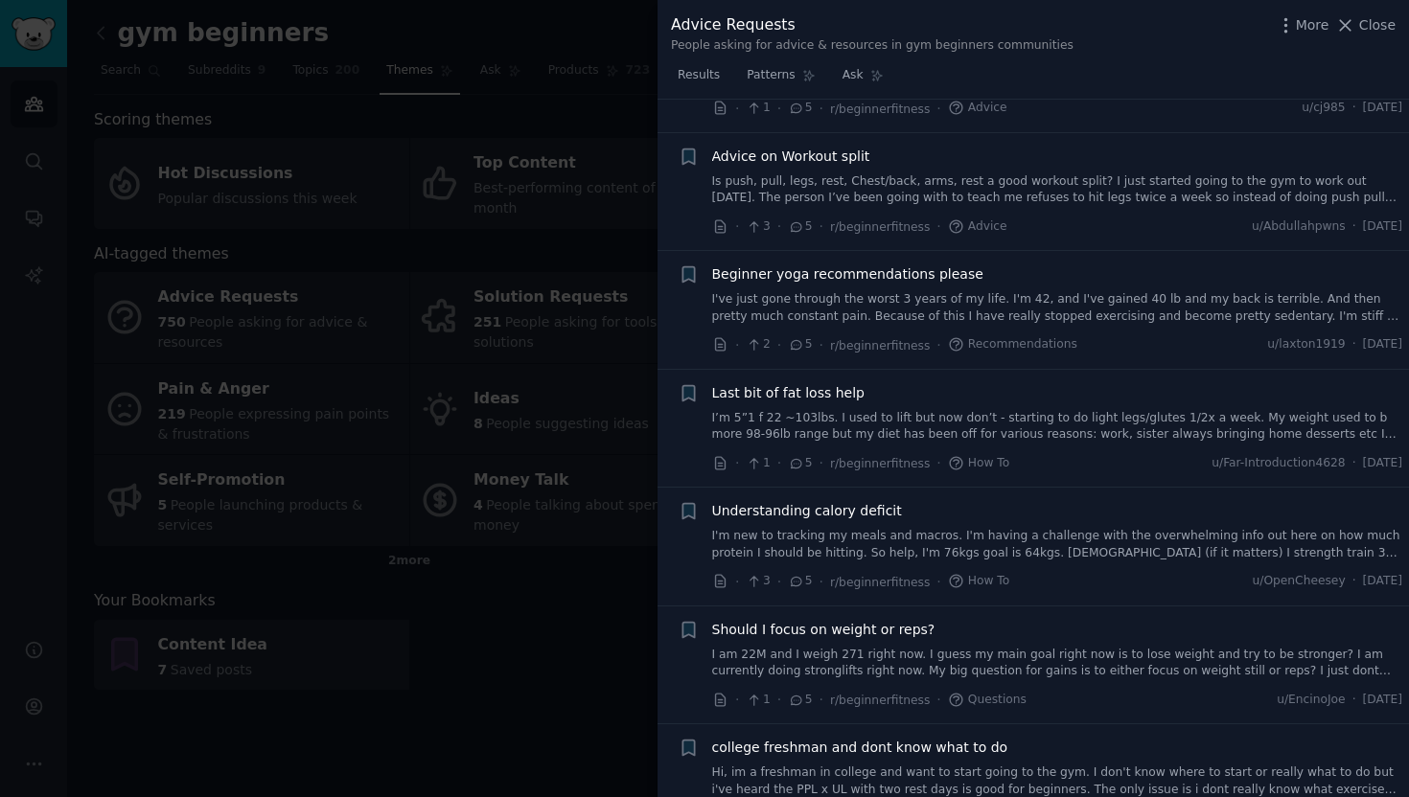
click at [865, 501] on span "Understanding calory deficit" at bounding box center [807, 511] width 190 height 20
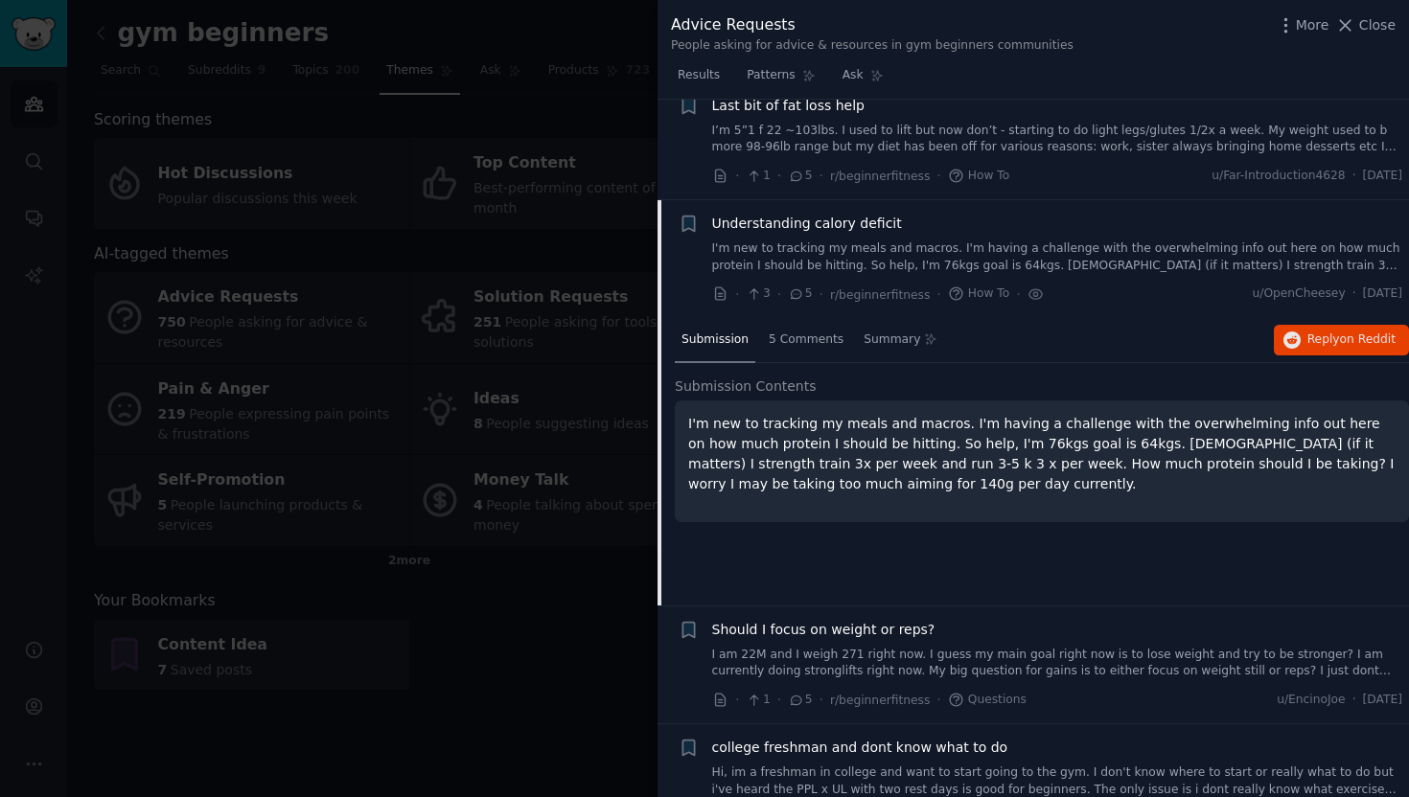
scroll to position [7943, 0]
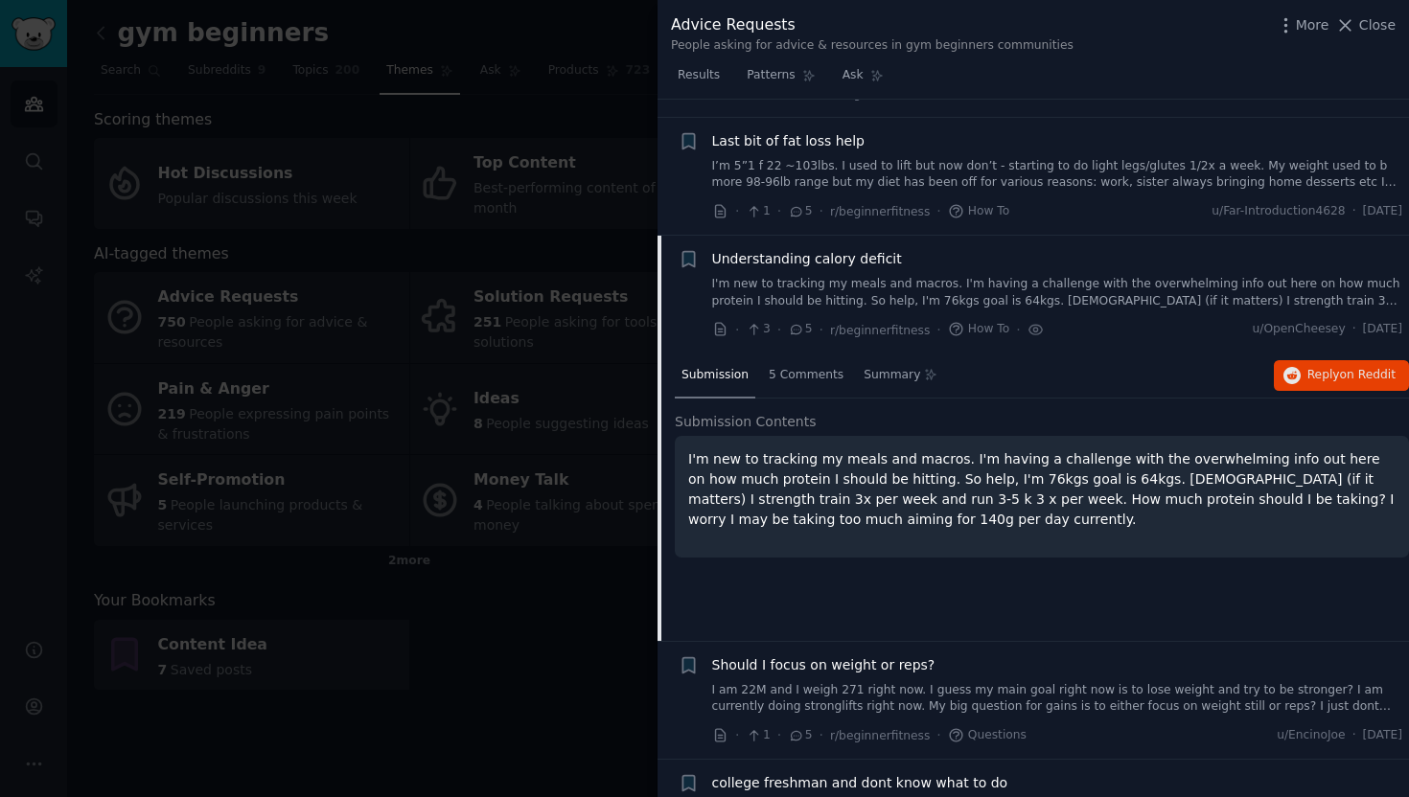
click at [1339, 354] on div "Submission 5 Comments Summary Reply on Reddit" at bounding box center [1042, 377] width 734 height 46
click at [1339, 360] on button "Reply on Reddit" at bounding box center [1341, 375] width 135 height 31
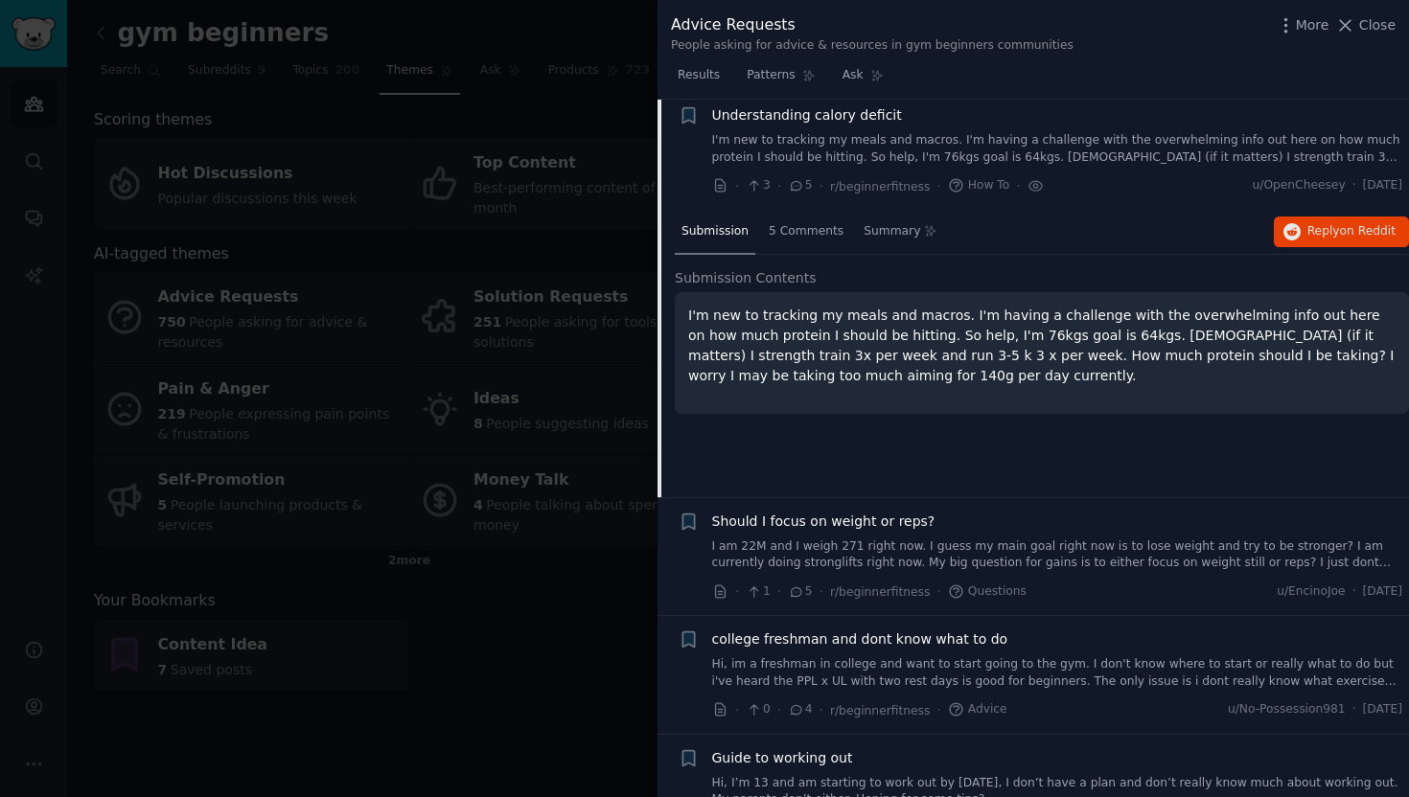
scroll to position [8096, 0]
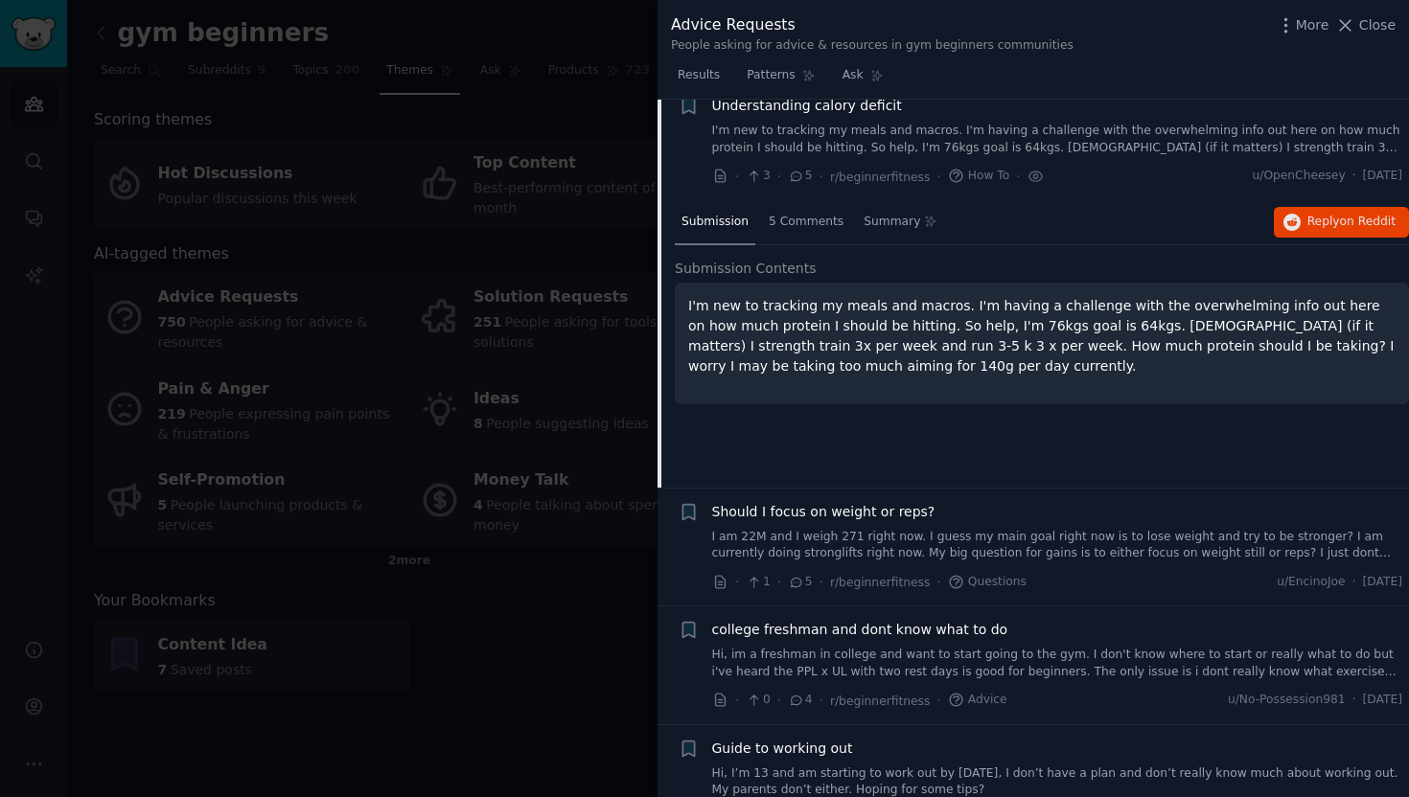
click at [890, 502] on span "Should I focus on weight or reps?" at bounding box center [823, 512] width 223 height 20
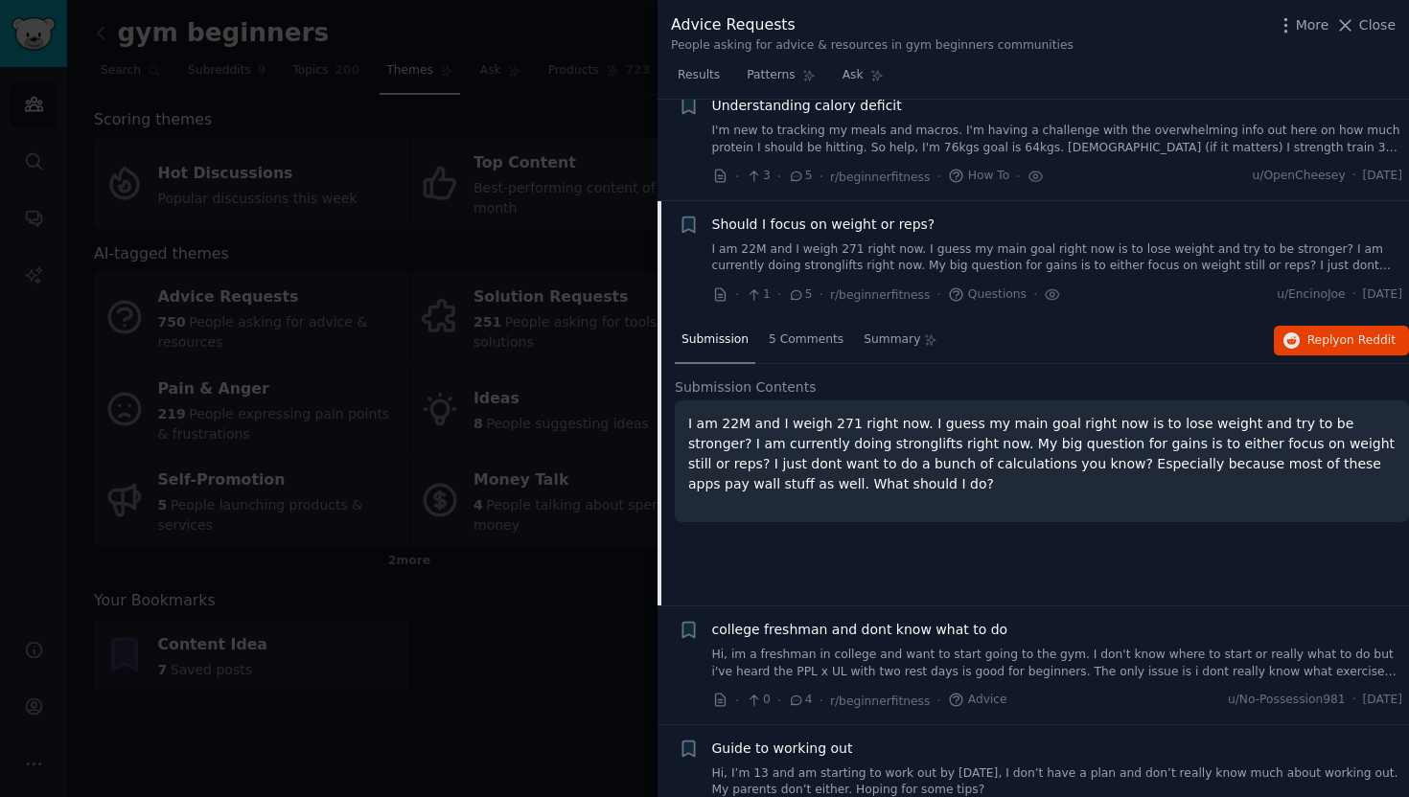
scroll to position [8060, 0]
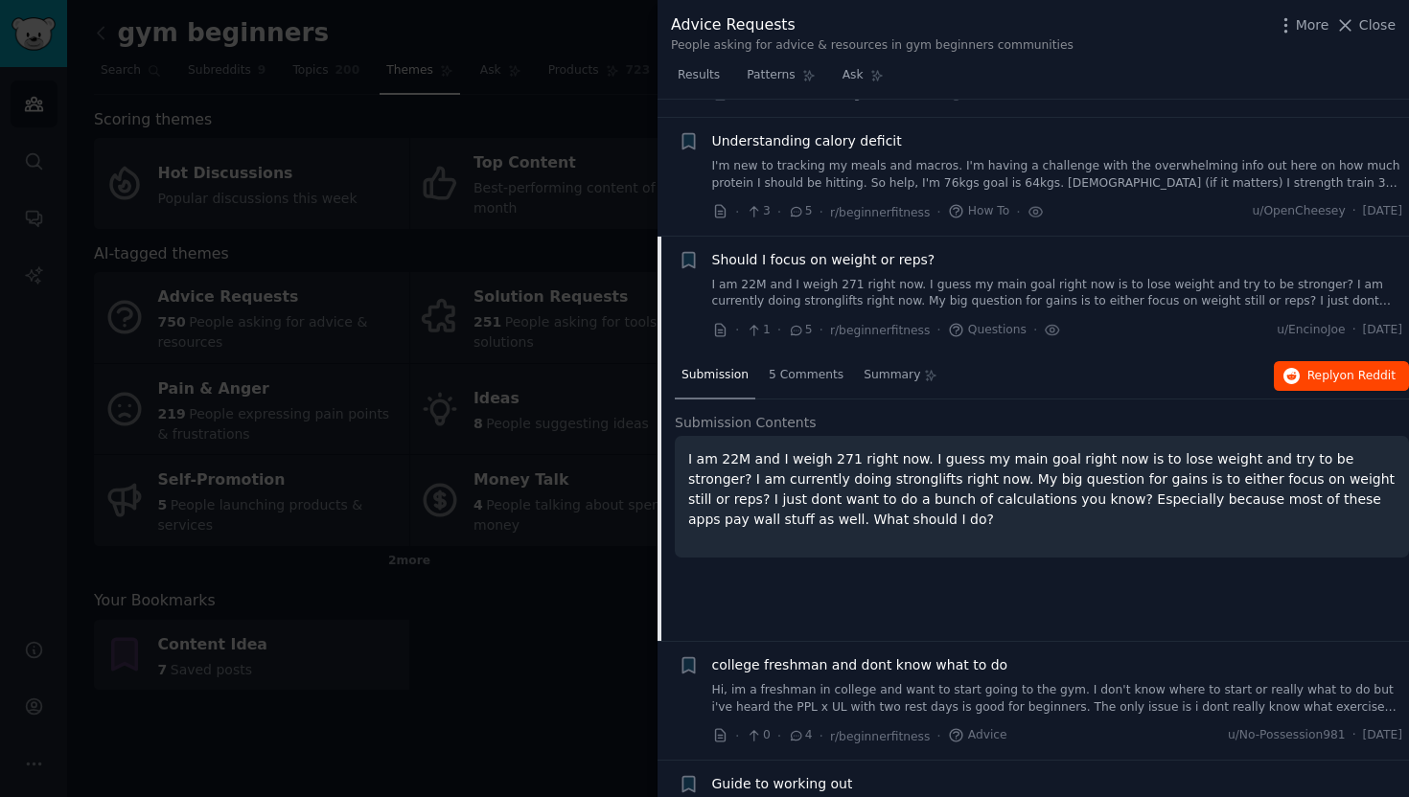
click at [1317, 361] on button "Reply on Reddit" at bounding box center [1341, 376] width 135 height 31
